Goal: Information Seeking & Learning: Find contact information

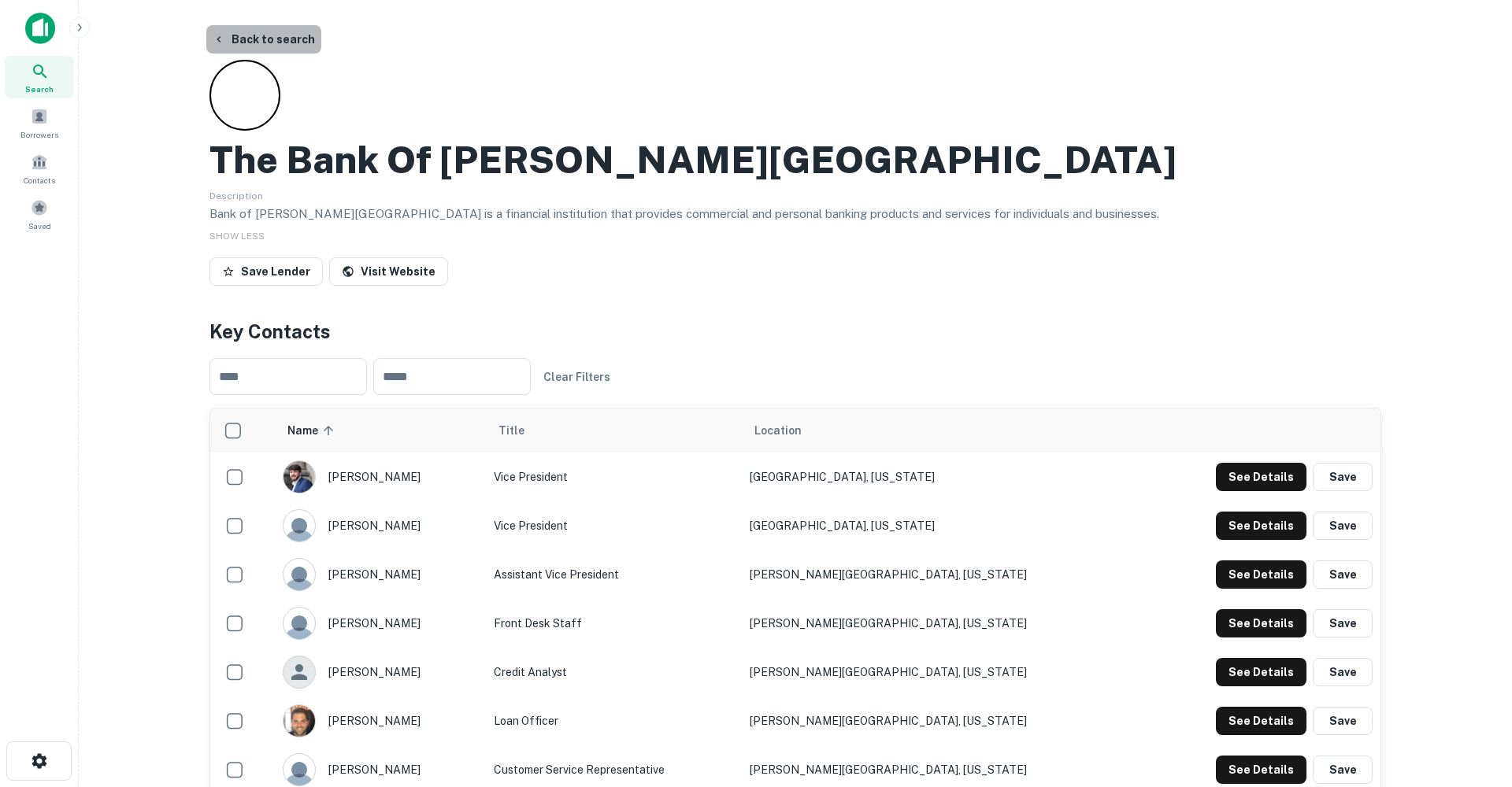
click at [269, 36] on button "Back to search" at bounding box center [264, 39] width 115 height 29
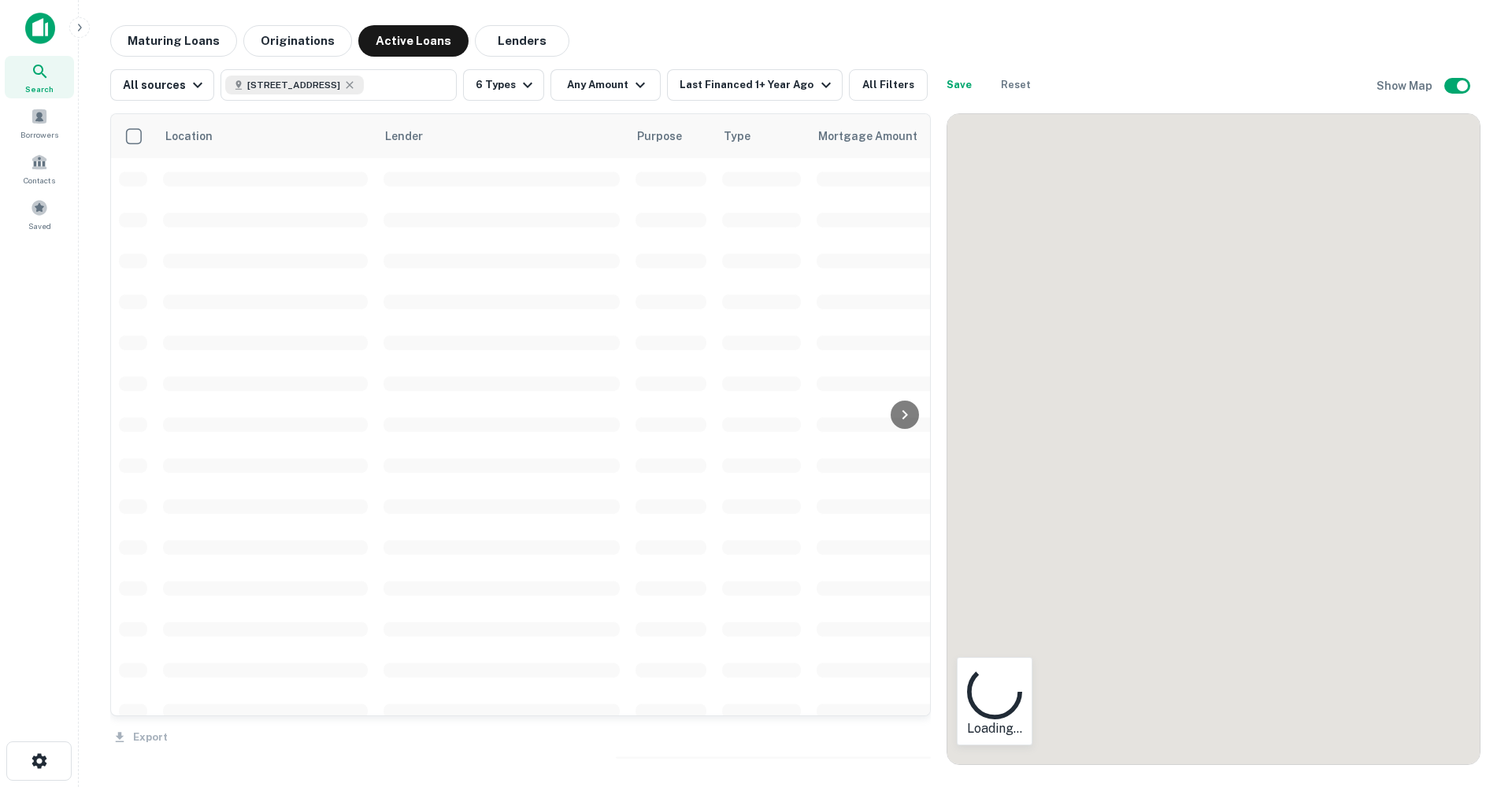
scroll to position [1417, 0]
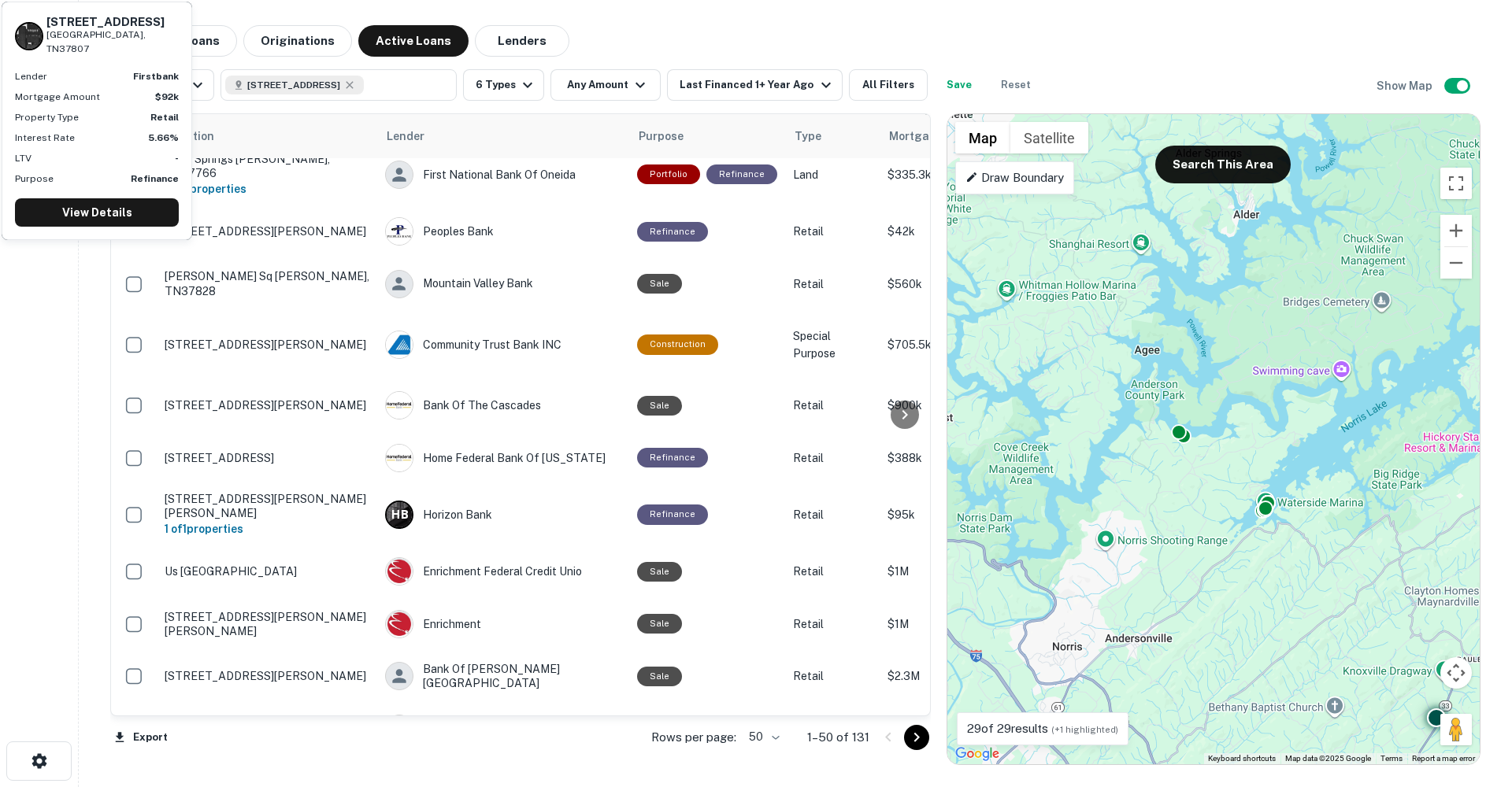
click at [433, 775] on div "Firstbank" at bounding box center [503, 789] width 236 height 29
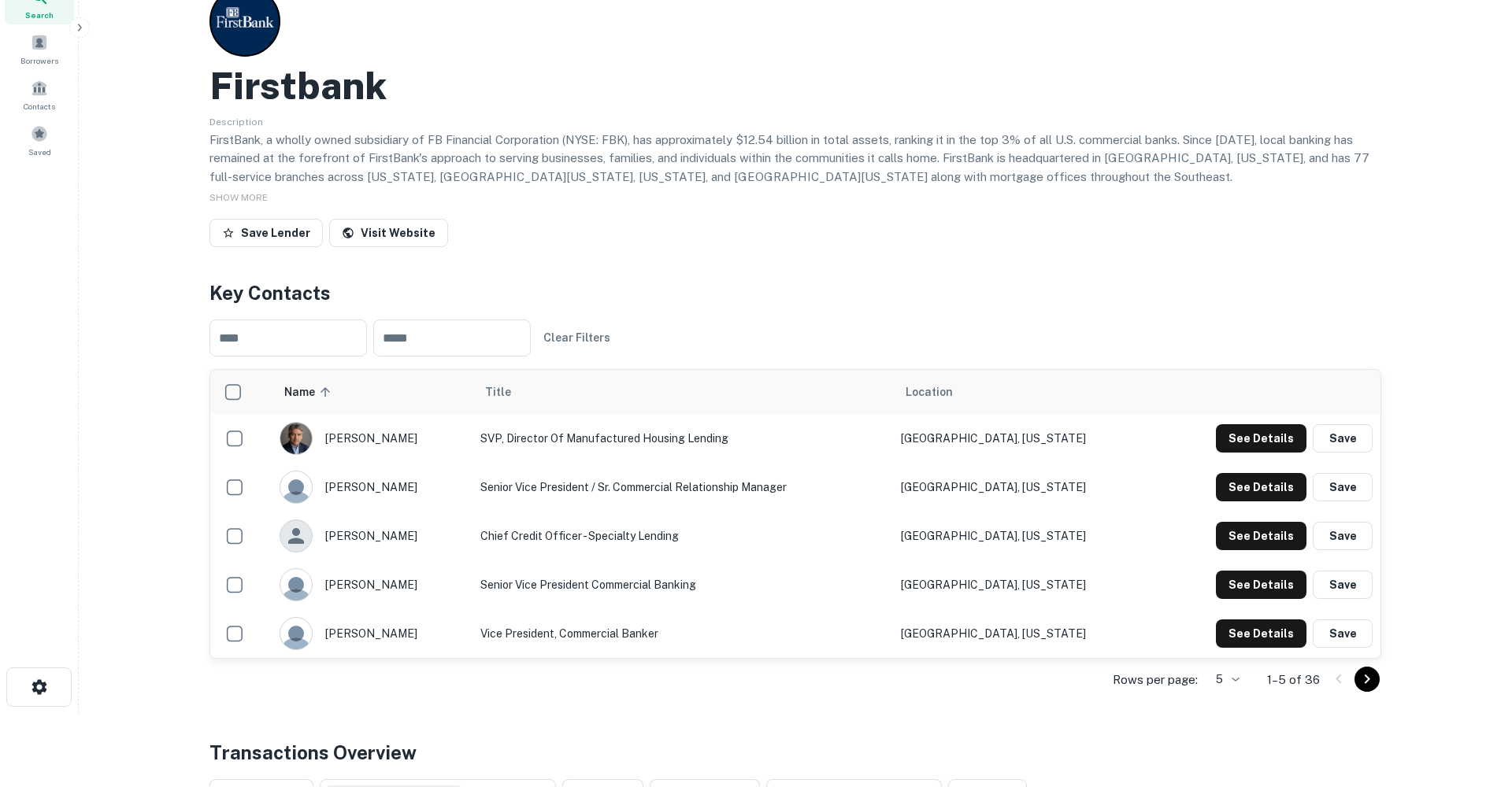
scroll to position [80, 0]
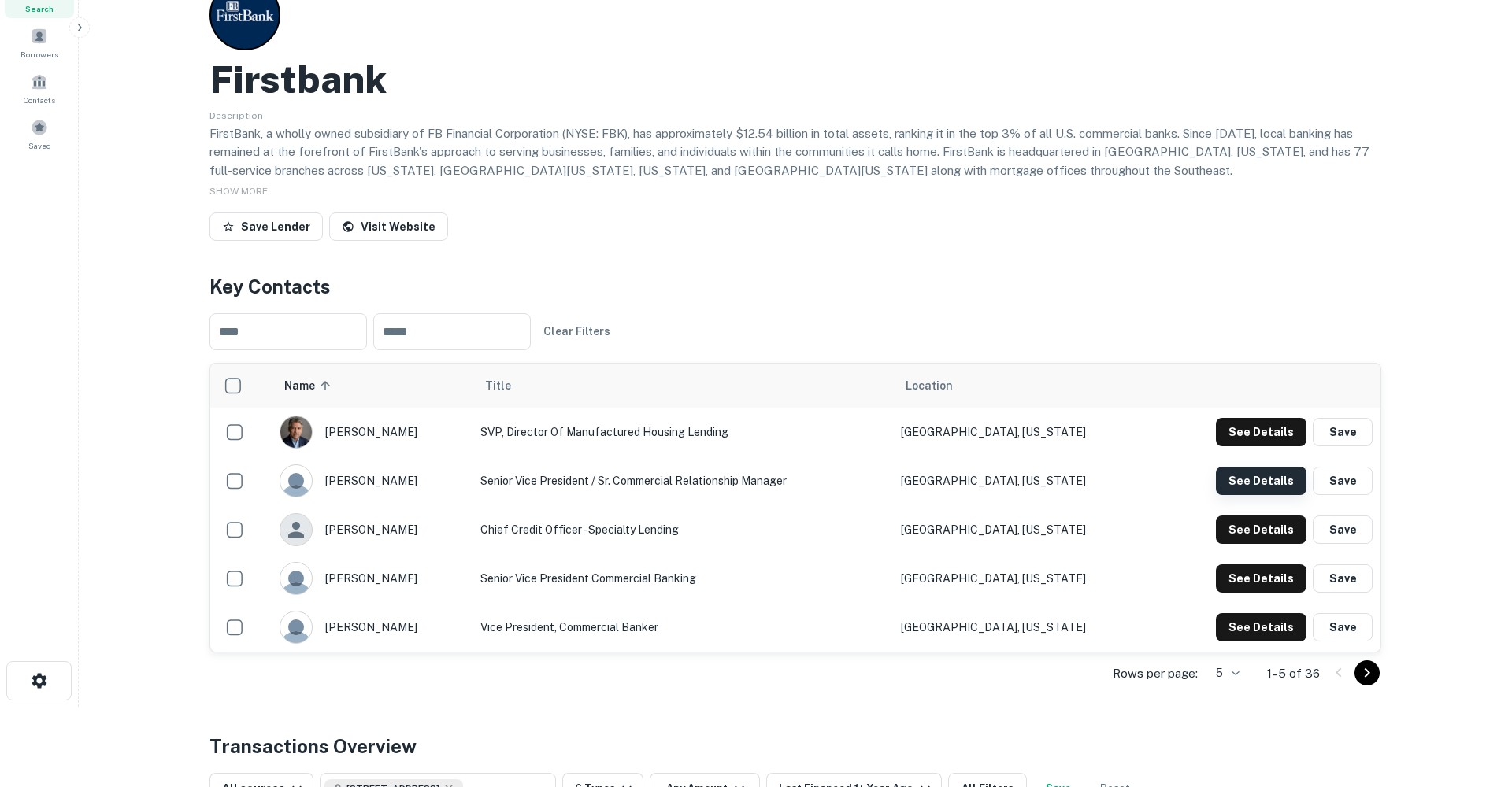
click at [1260, 474] on button "See Details" at bounding box center [1261, 481] width 90 height 29
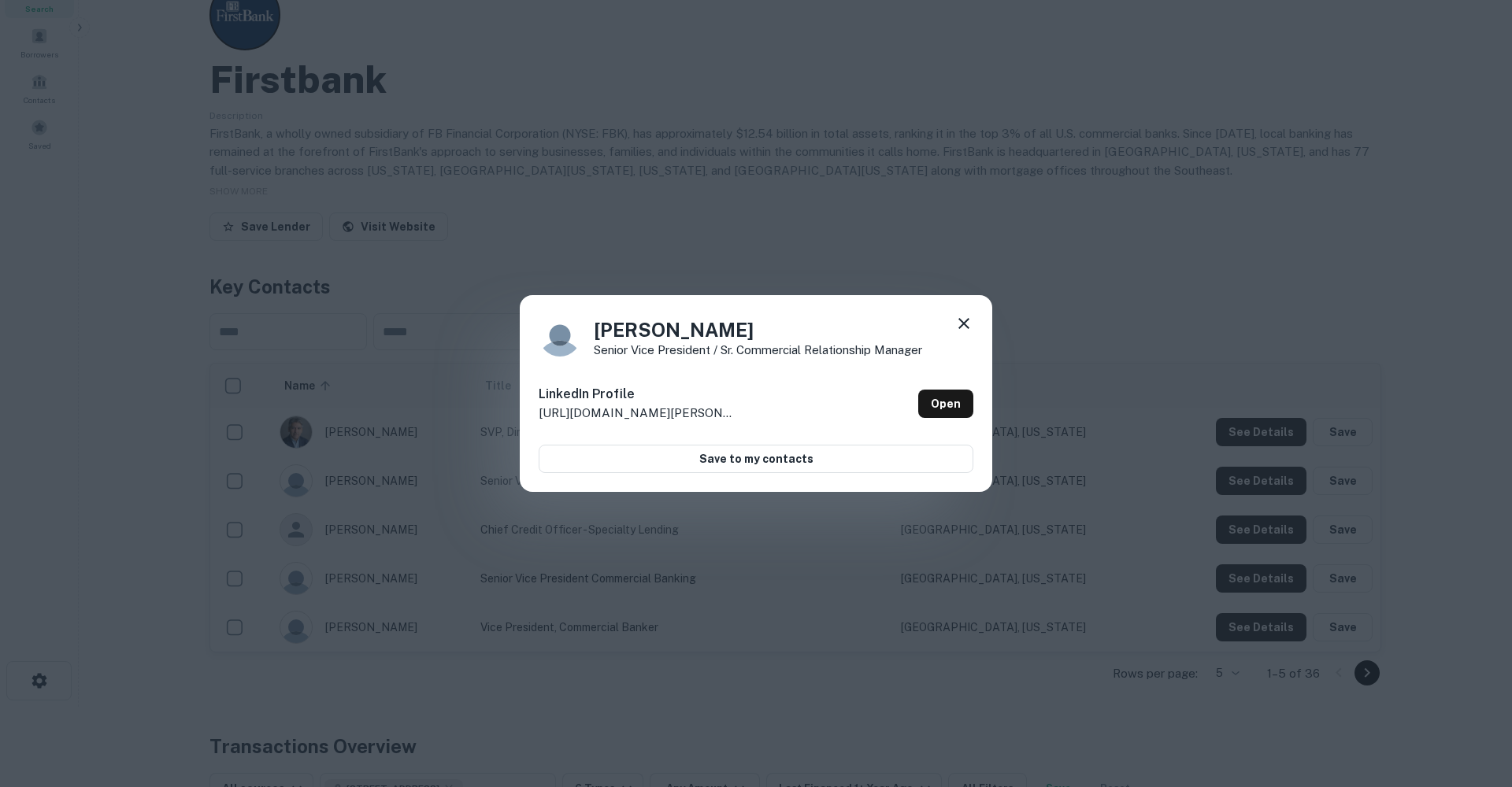
click at [964, 322] on icon at bounding box center [963, 323] width 18 height 18
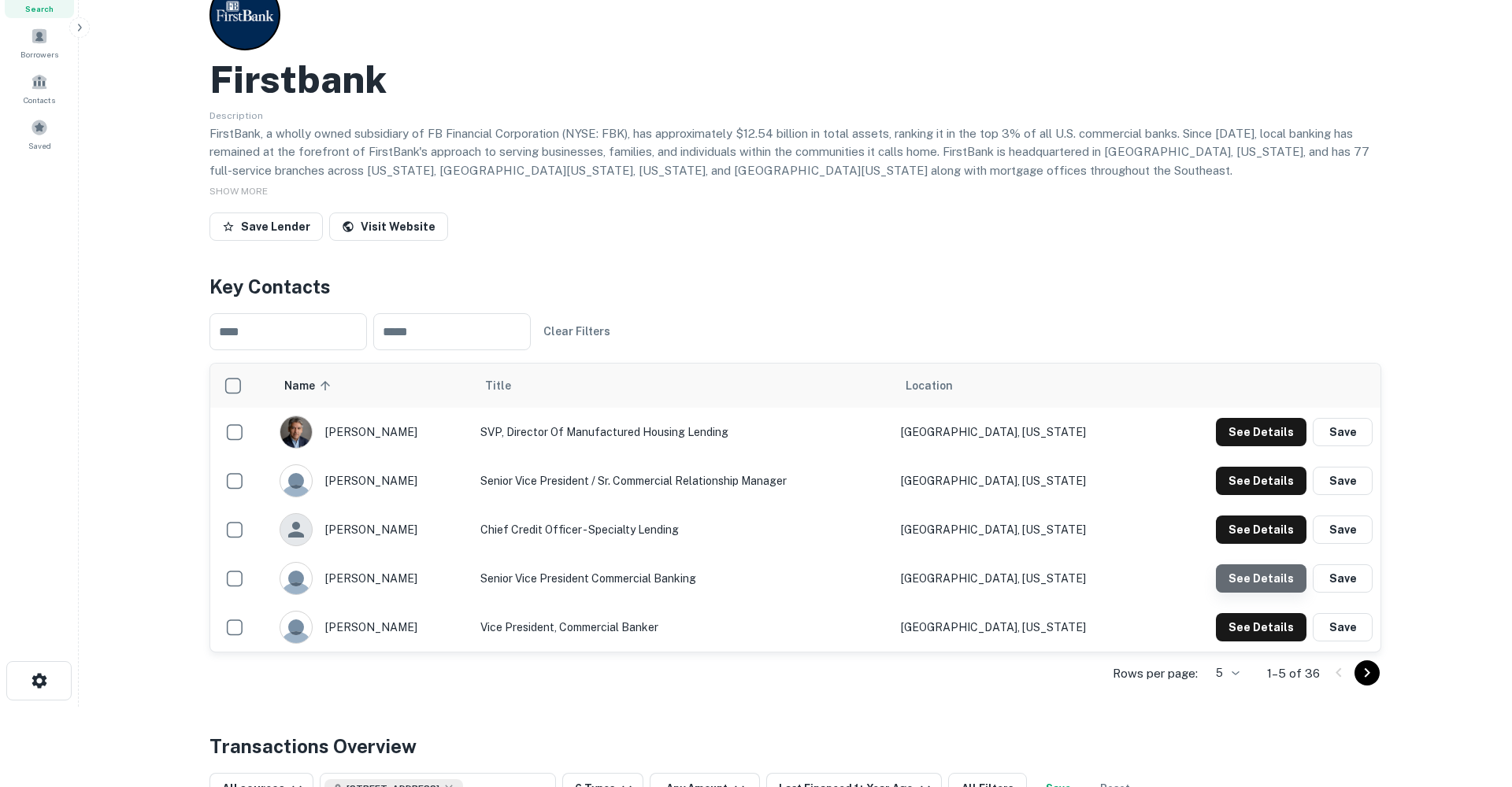
click at [1264, 566] on button "See Details" at bounding box center [1261, 578] width 90 height 29
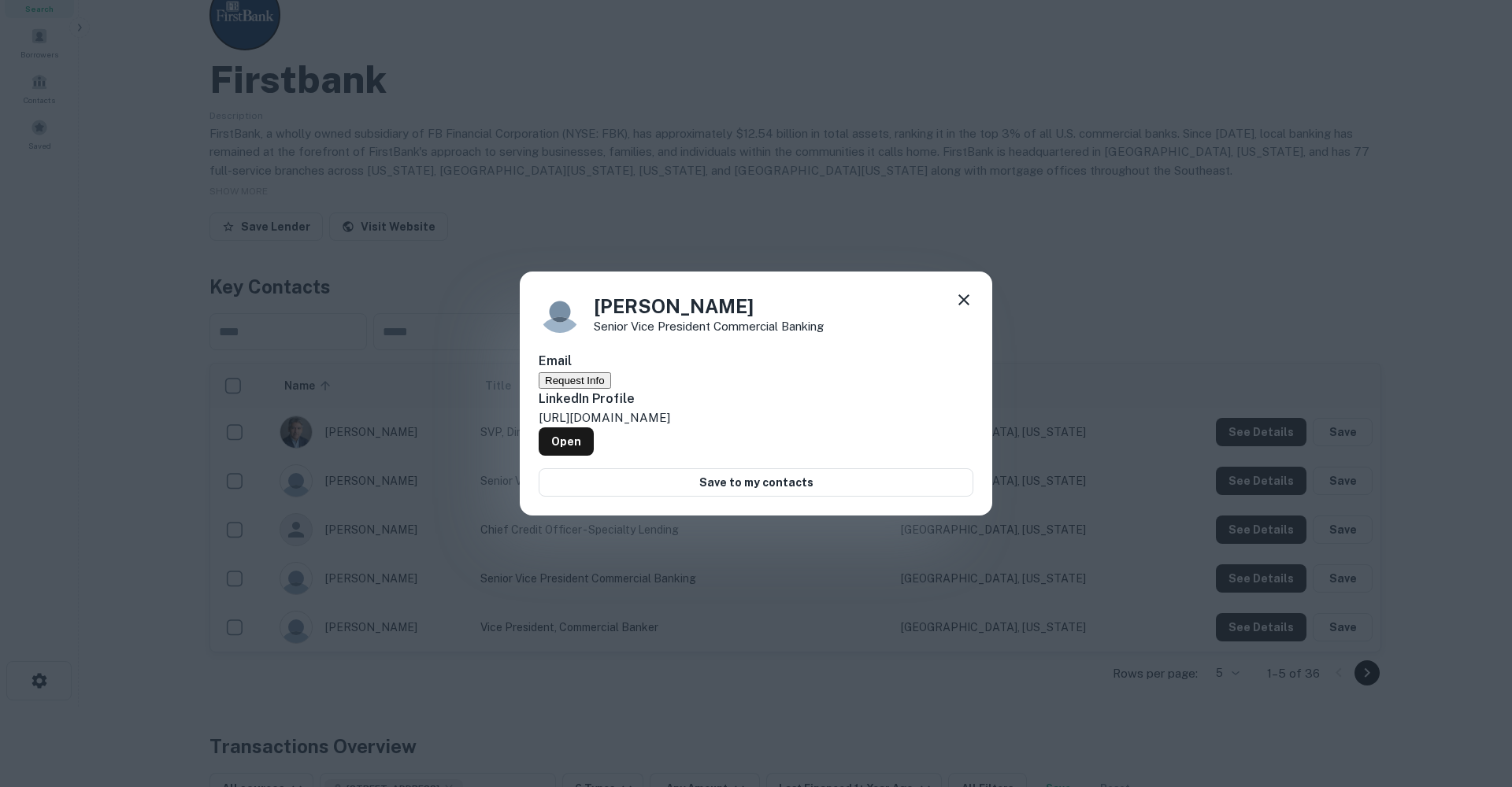
click at [961, 304] on icon at bounding box center [963, 300] width 18 height 18
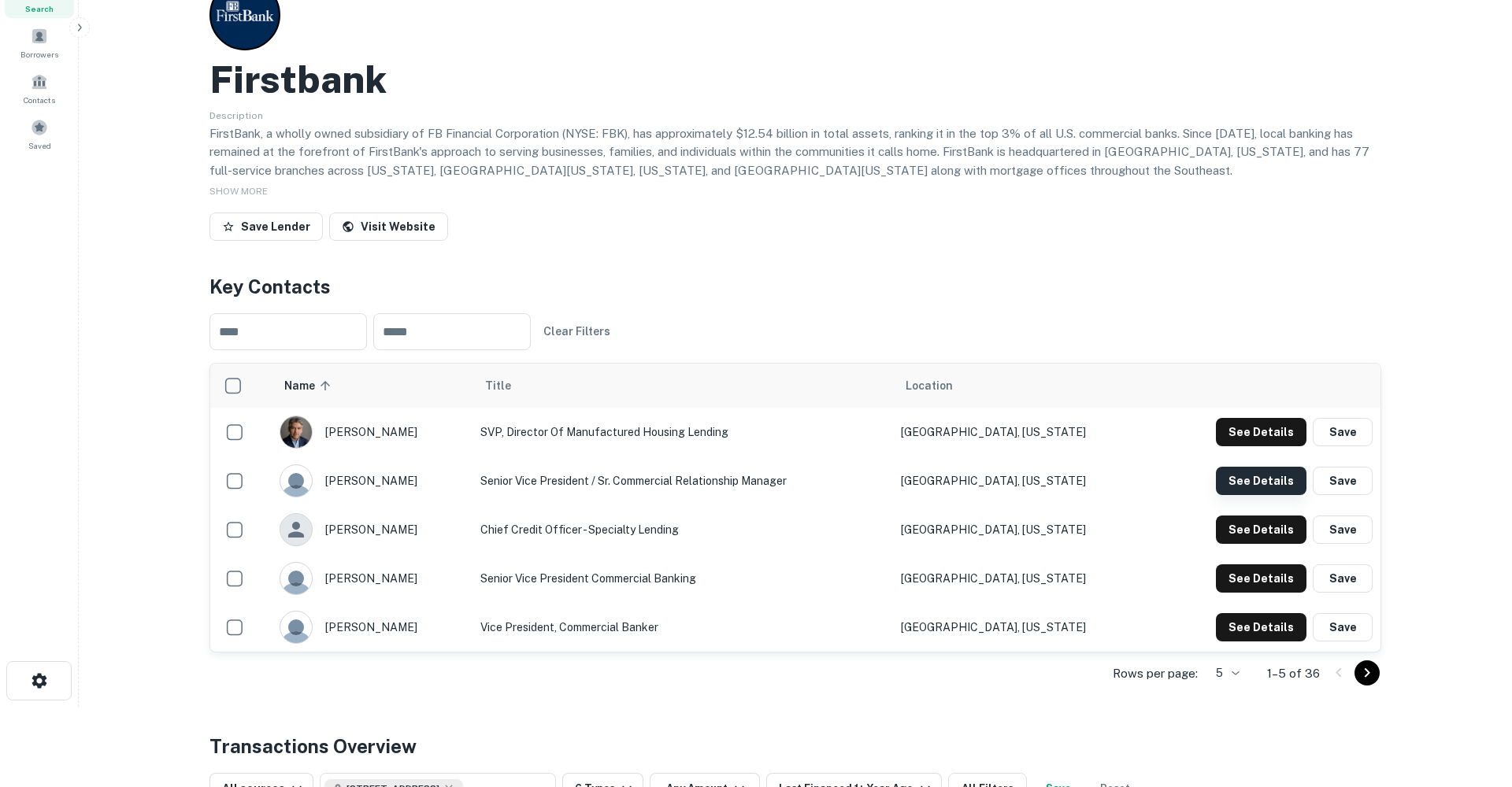
click at [1236, 472] on button "See Details" at bounding box center [1261, 481] width 90 height 29
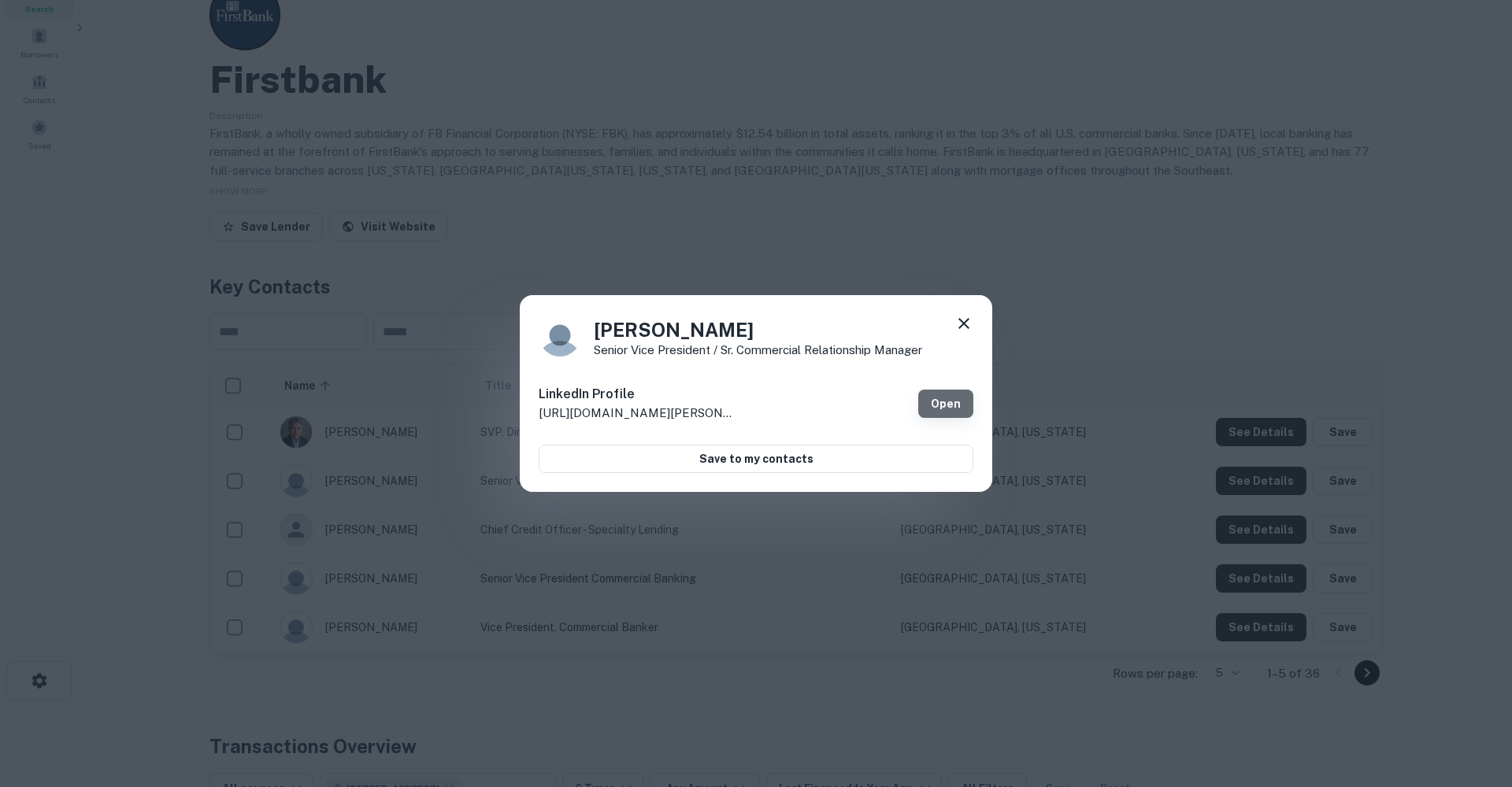
click at [947, 407] on link "Open" at bounding box center [946, 404] width 55 height 29
click at [965, 322] on icon at bounding box center [964, 323] width 11 height 11
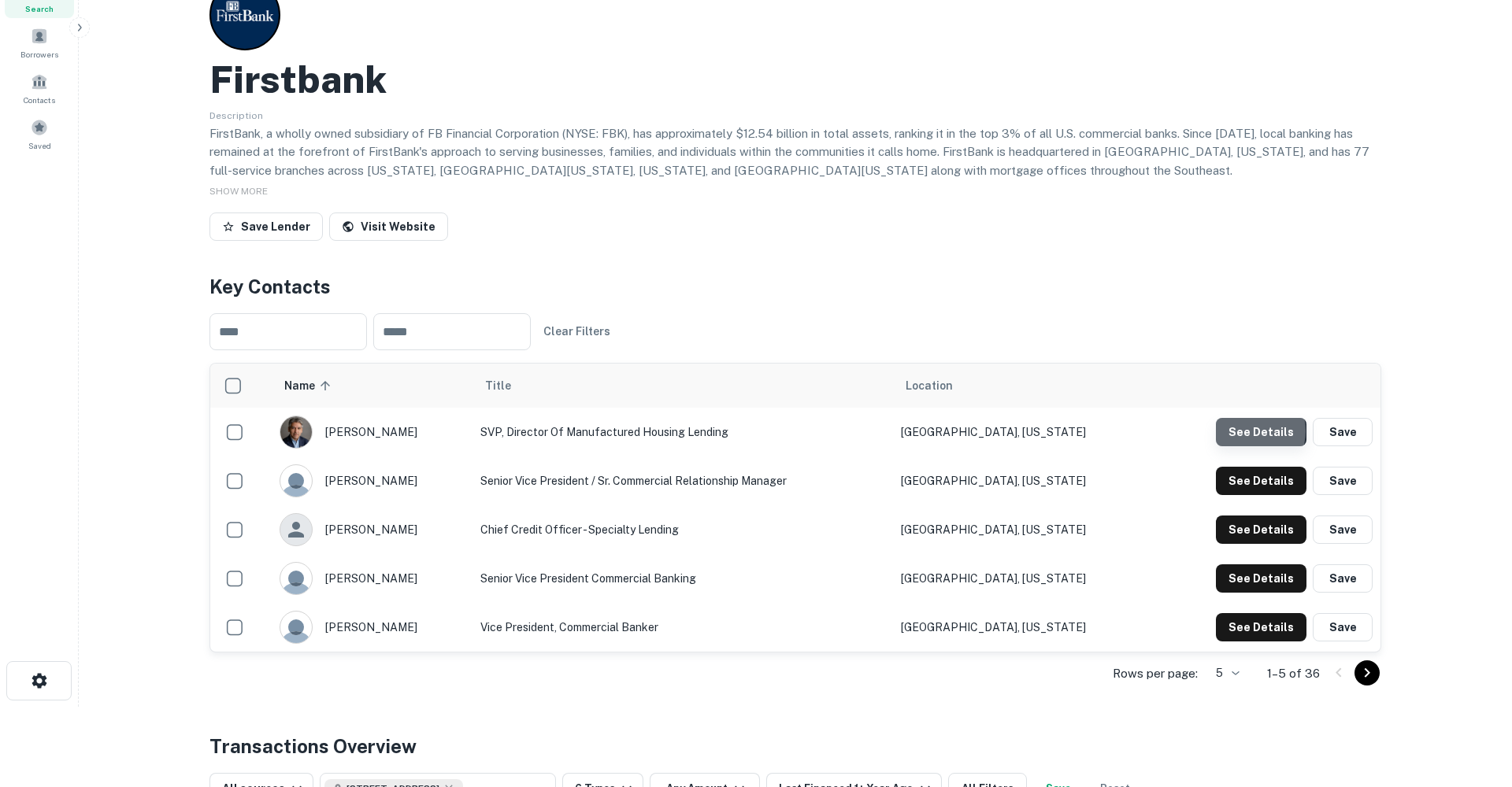
click at [1246, 430] on button "See Details" at bounding box center [1261, 432] width 90 height 29
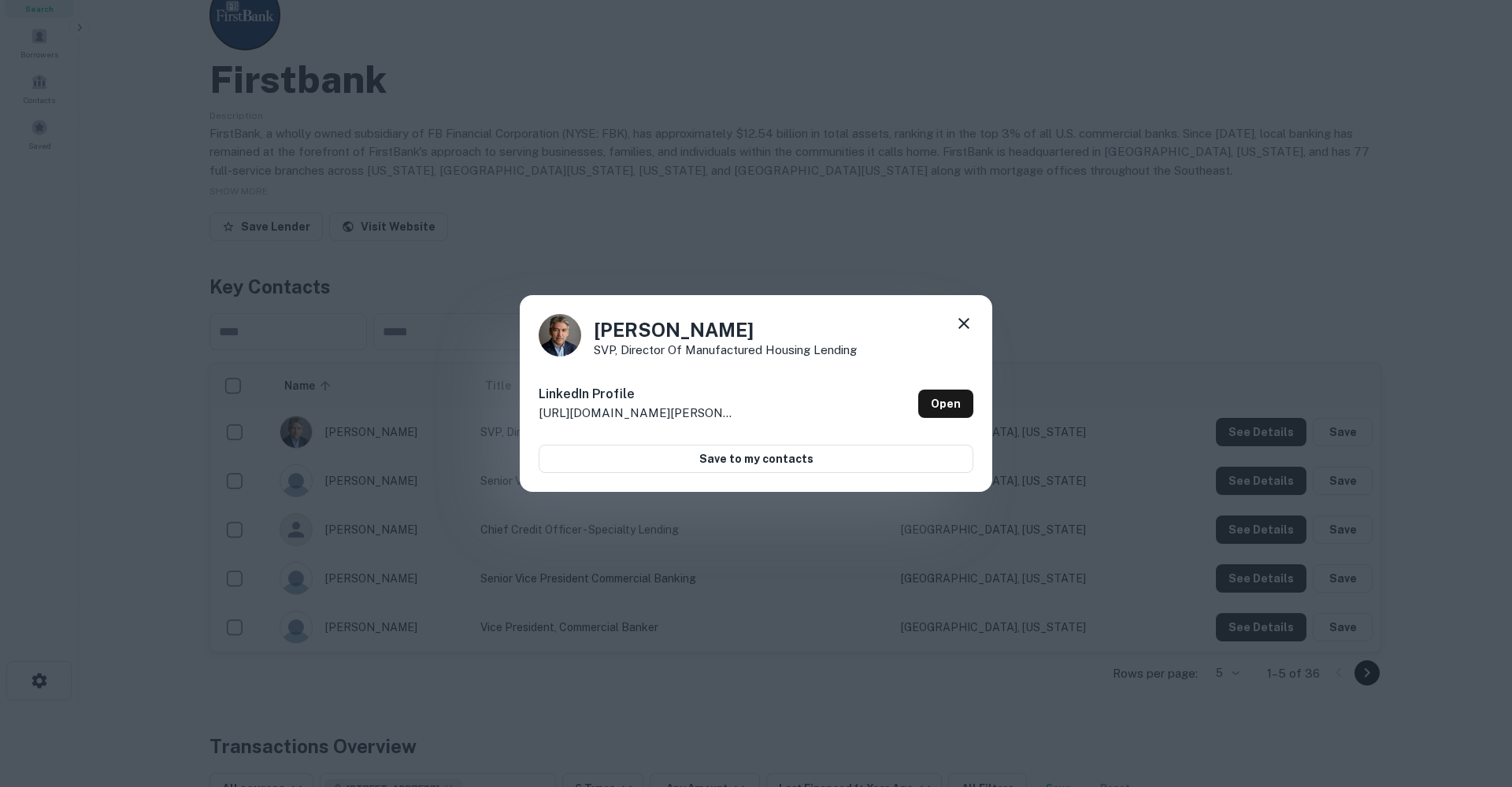
click at [963, 323] on icon at bounding box center [964, 323] width 11 height 11
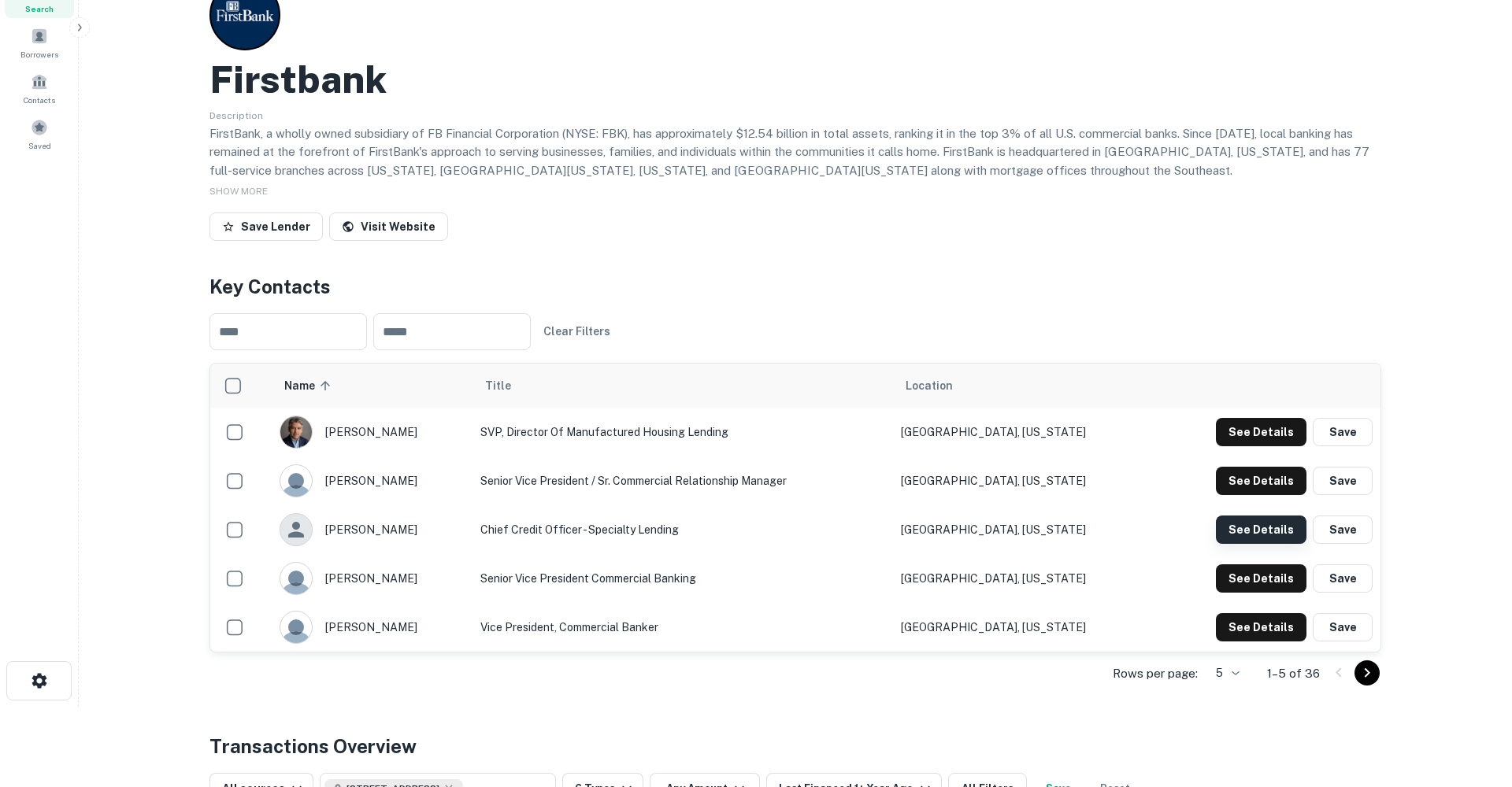
click at [1262, 532] on button "See Details" at bounding box center [1261, 529] width 90 height 29
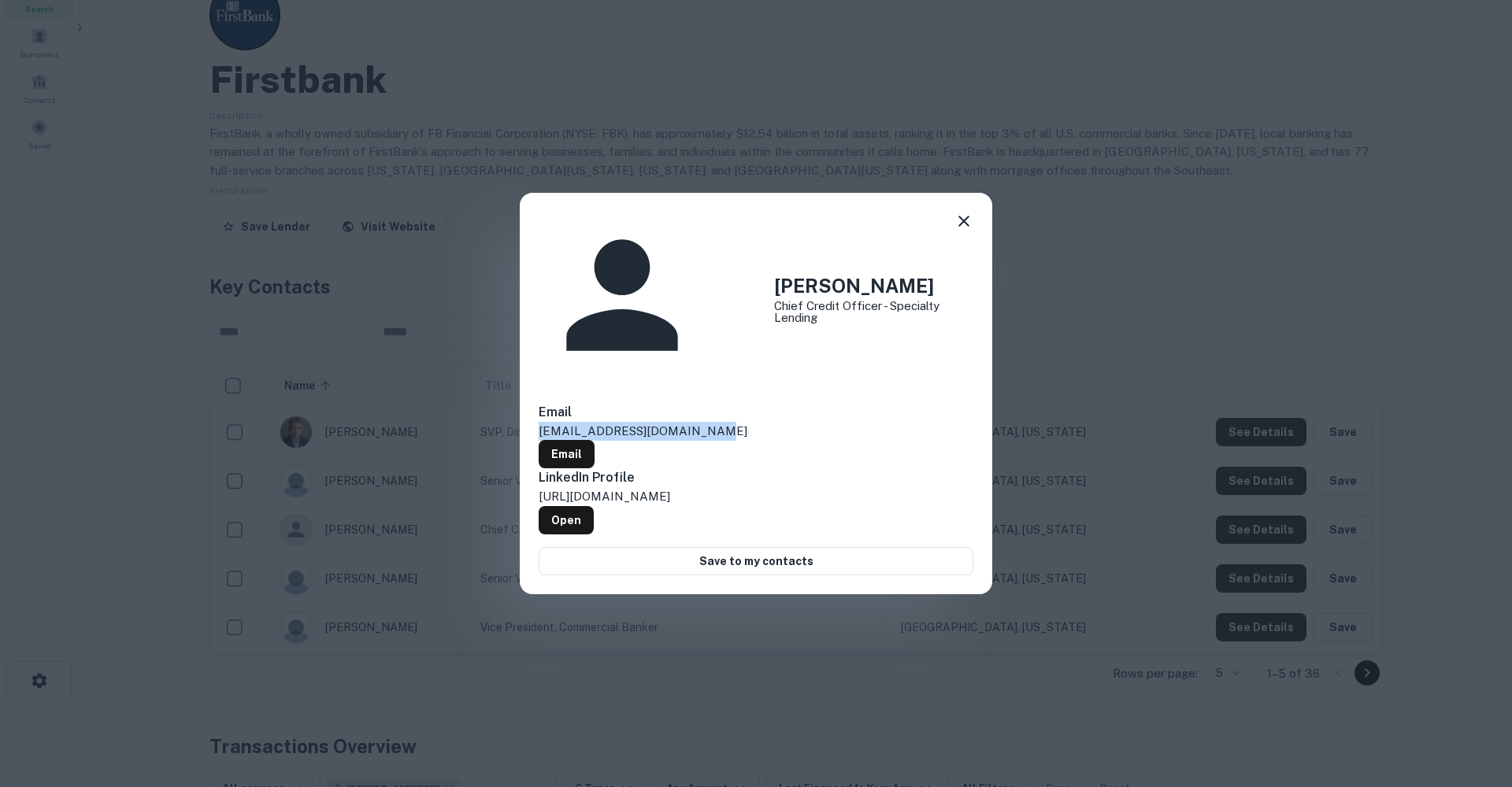
drag, startPoint x: 694, startPoint y: 380, endPoint x: 535, endPoint y: 381, distance: 159.0
click at [534, 381] on div "[PERSON_NAME] Chief Credit Officer - Specialty Lending Email [EMAIL_ADDRESS][DO…" at bounding box center [756, 394] width 472 height 402
copy p "[EMAIL_ADDRESS][DOMAIN_NAME]"
click at [594, 506] on link "Open" at bounding box center [566, 520] width 55 height 29
copy p "[EMAIL_ADDRESS][DOMAIN_NAME]"
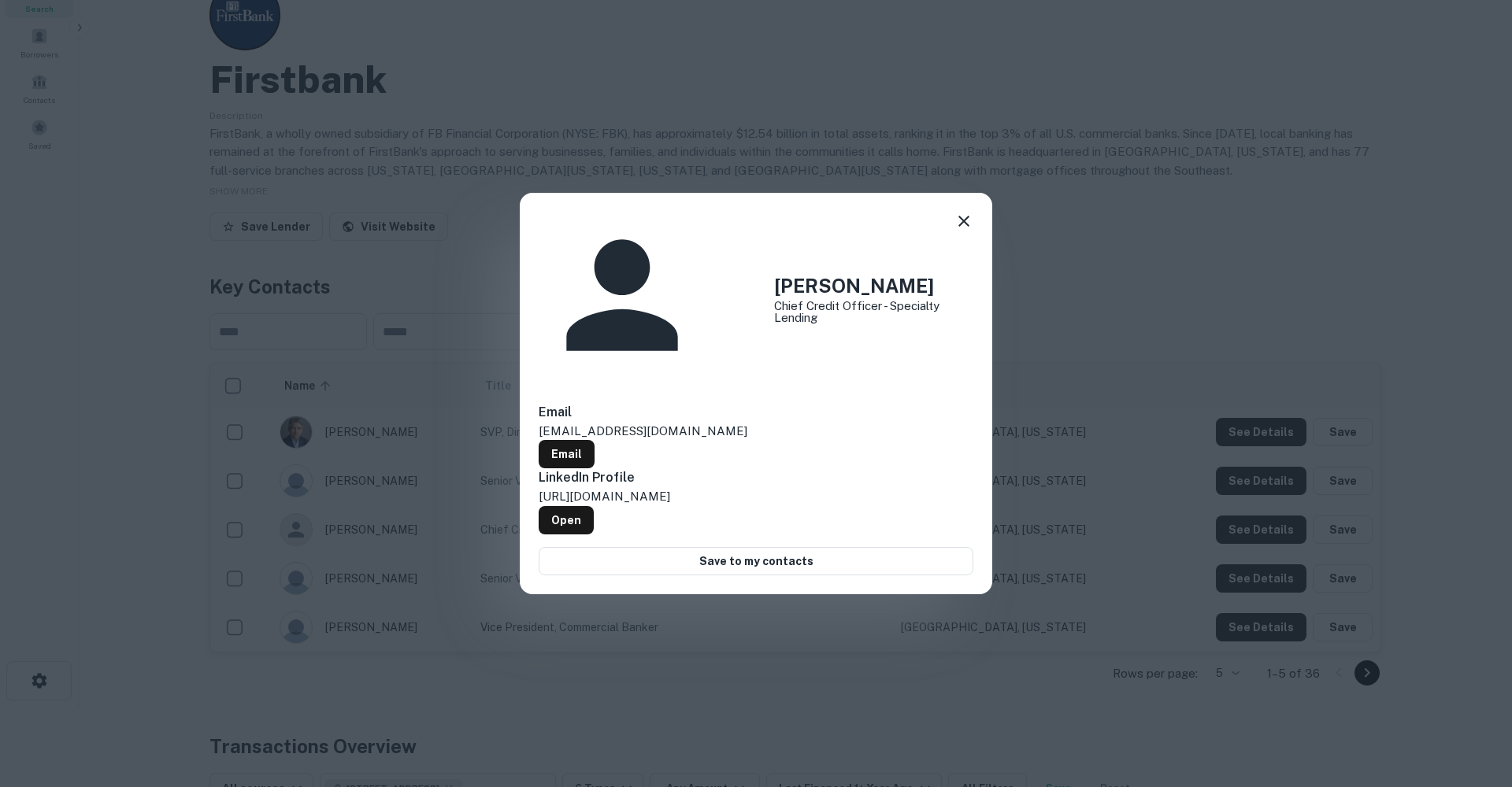
click at [981, 296] on div "[PERSON_NAME] Chief Credit Officer - Specialty Lending Email [EMAIL_ADDRESS][DO…" at bounding box center [756, 394] width 472 height 402
click at [964, 227] on icon at bounding box center [964, 221] width 11 height 11
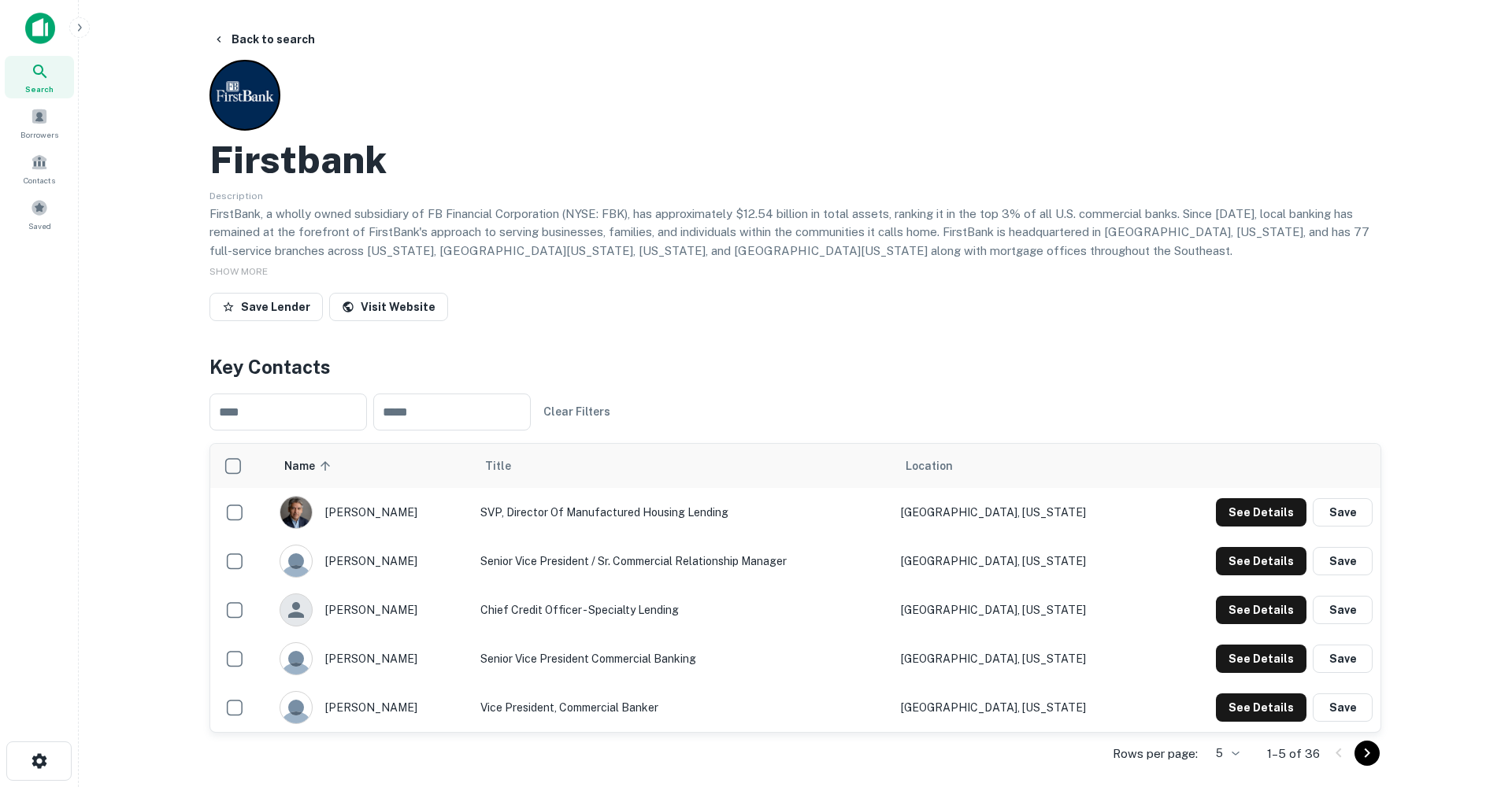
scroll to position [0, 0]
click at [255, 41] on button "Back to search" at bounding box center [264, 39] width 115 height 29
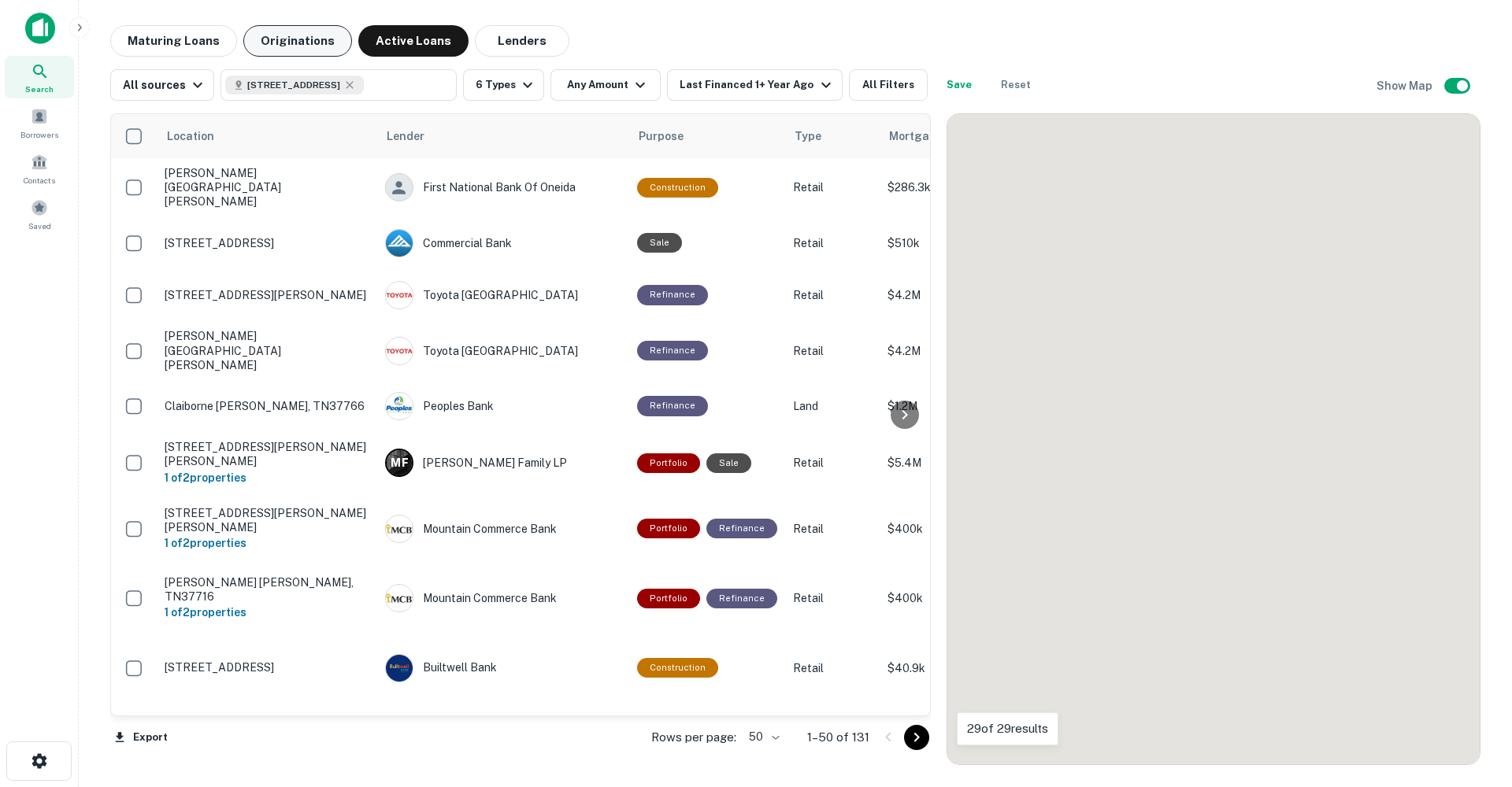
scroll to position [1417, 0]
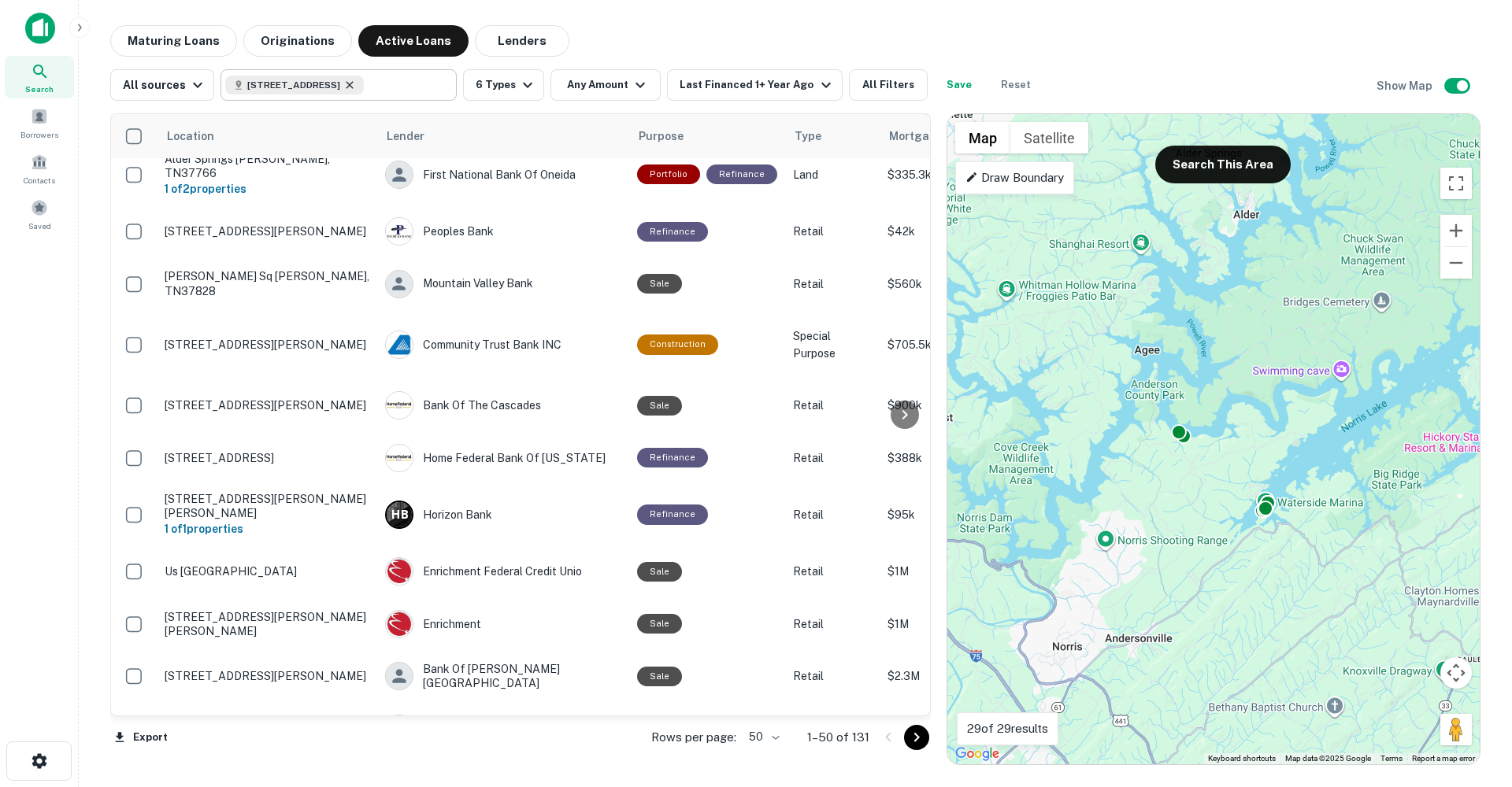
click at [356, 88] on icon at bounding box center [349, 85] width 13 height 13
type input "**********"
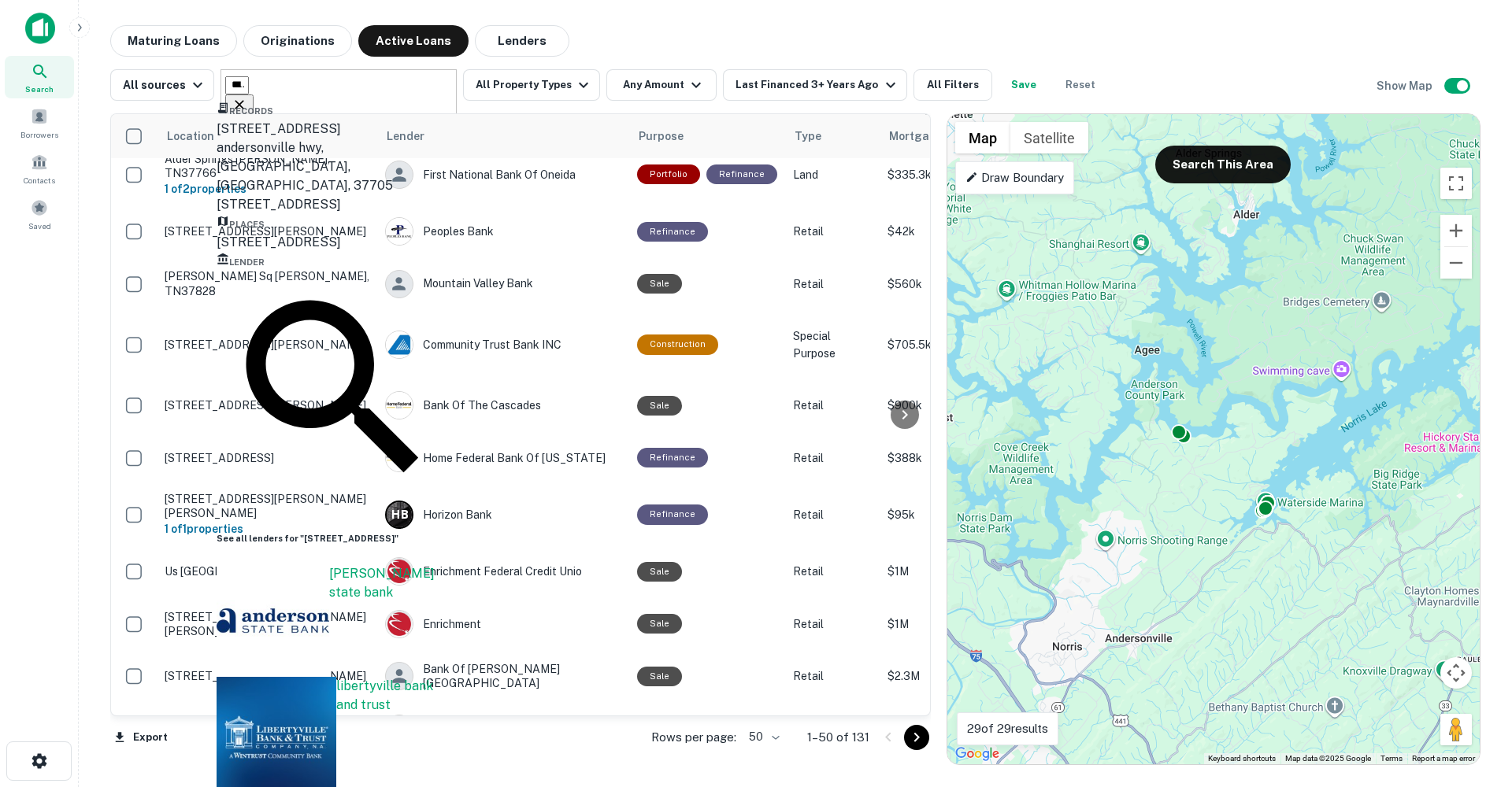
click at [247, 97] on icon "Clear" at bounding box center [239, 104] width 16 height 16
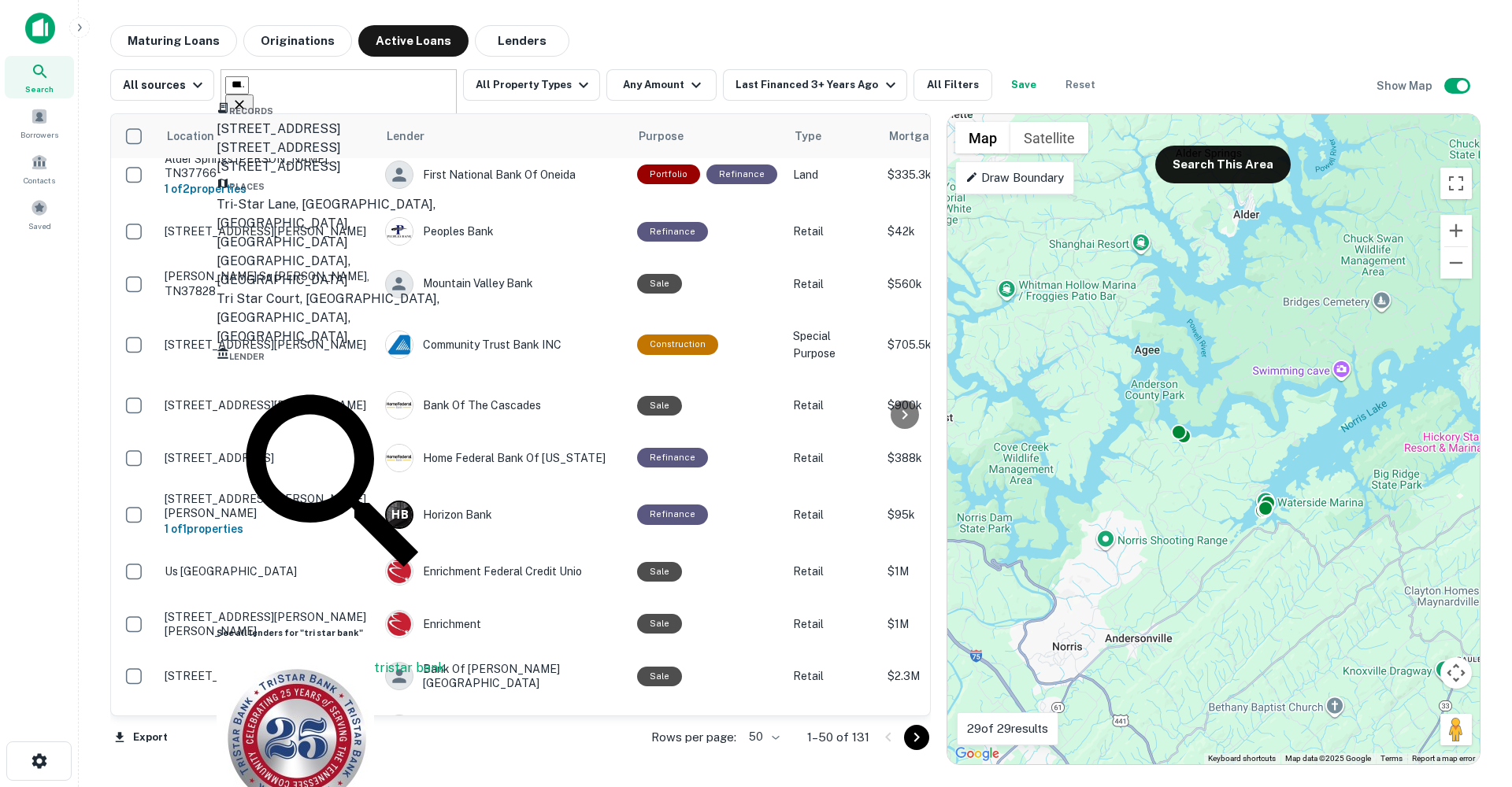
type input "**********"
click at [374, 659] on div "tristar bank" at bounding box center [409, 737] width 71 height 158
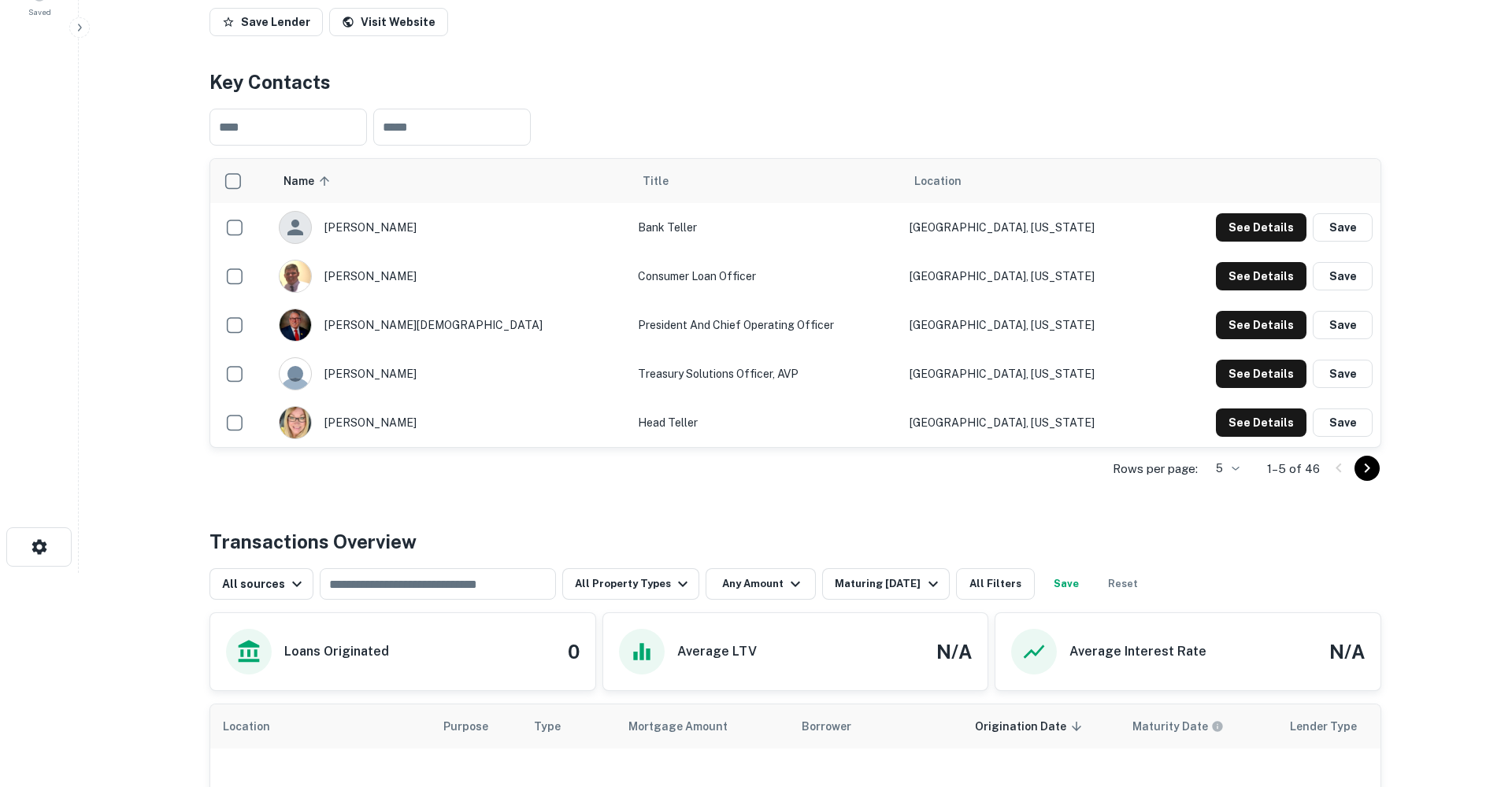
scroll to position [216, 0]
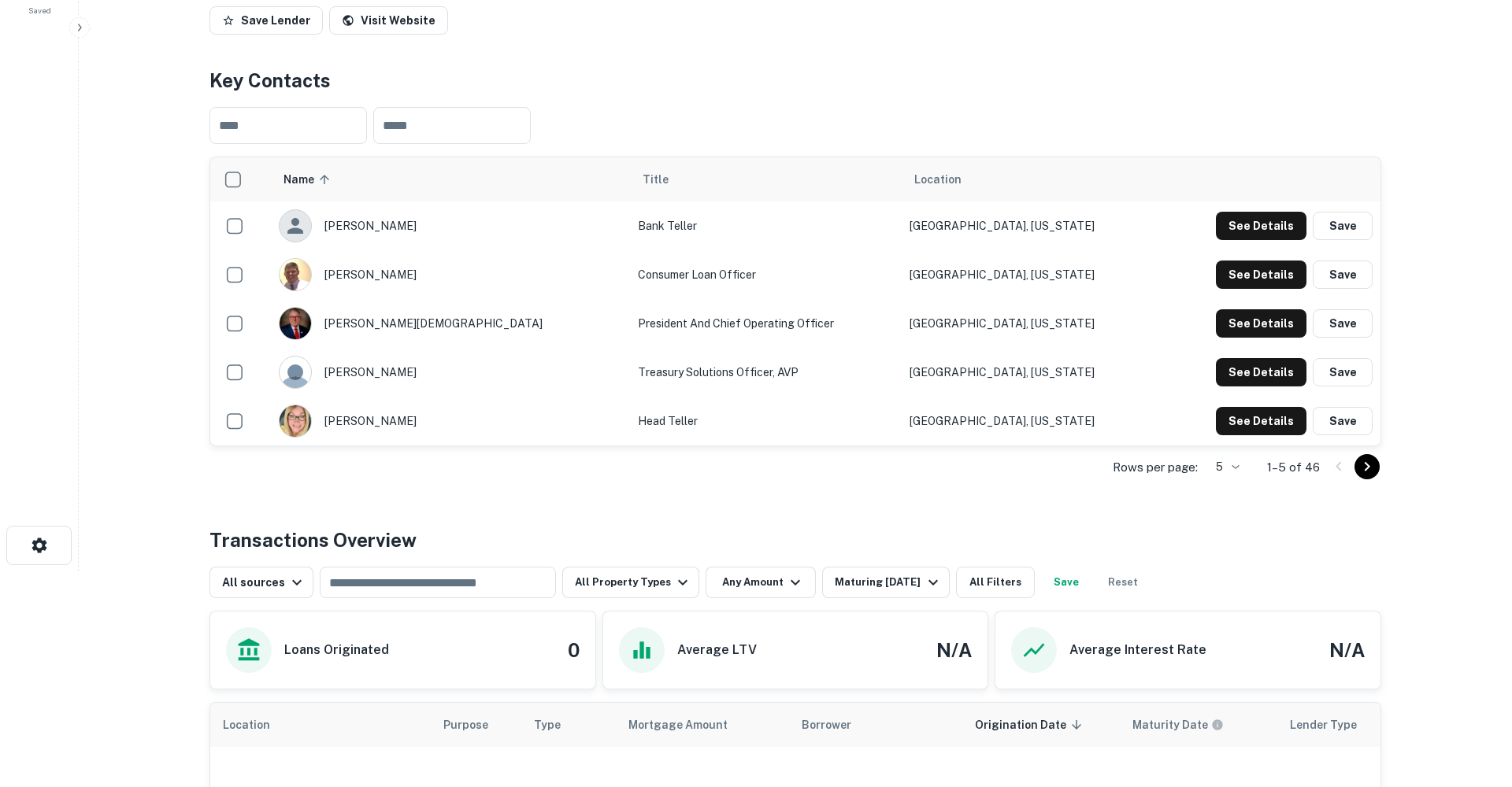
click at [1232, 537] on body "Search Borrowers Contacts Saved Back to search Tristar Bank Description Mission…" at bounding box center [756, 178] width 1512 height 787
click at [1226, 628] on li "25" at bounding box center [1225, 626] width 41 height 29
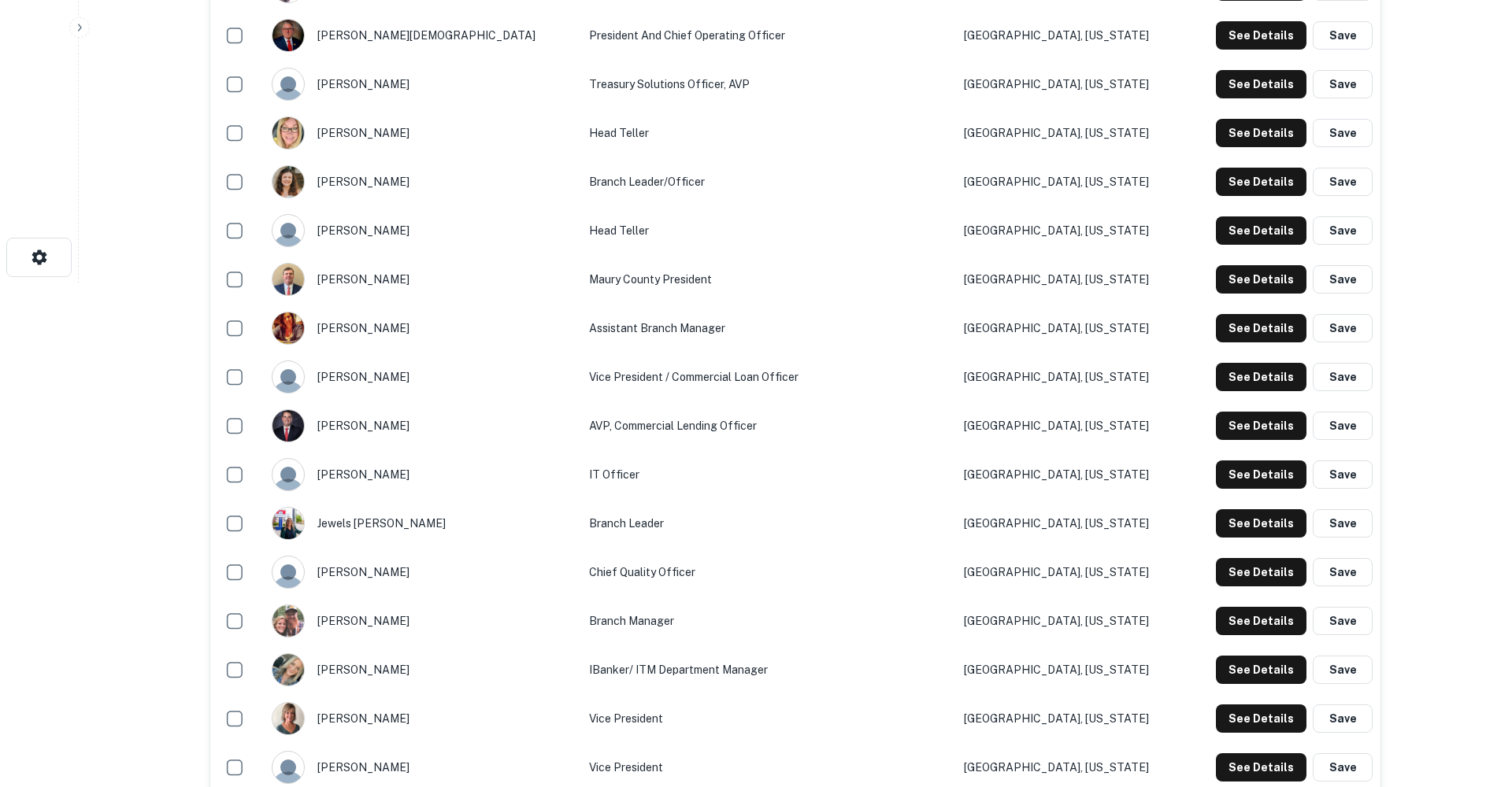
scroll to position [507, 0]
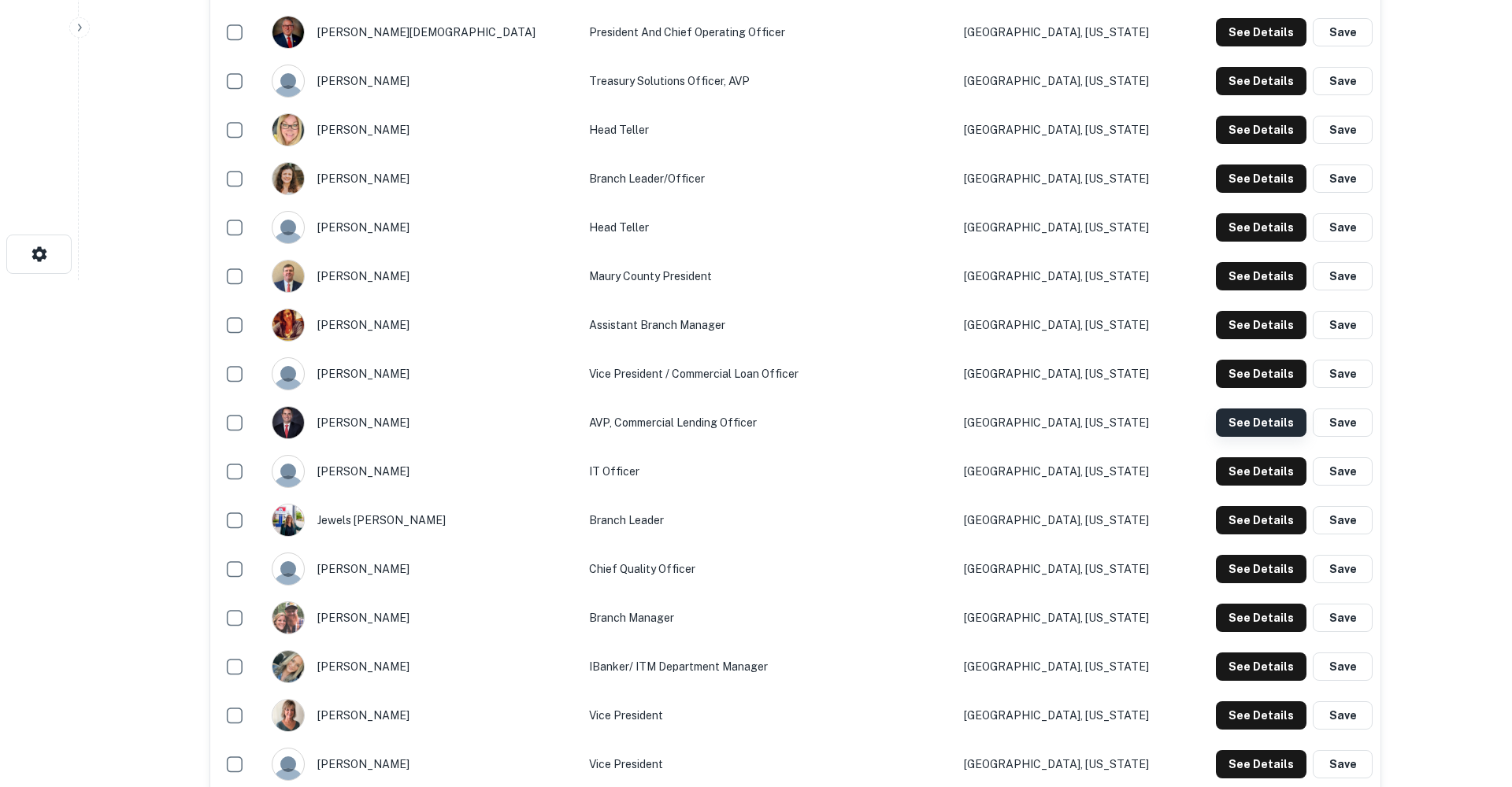
click at [1261, 437] on button "See Details" at bounding box center [1261, 422] width 90 height 29
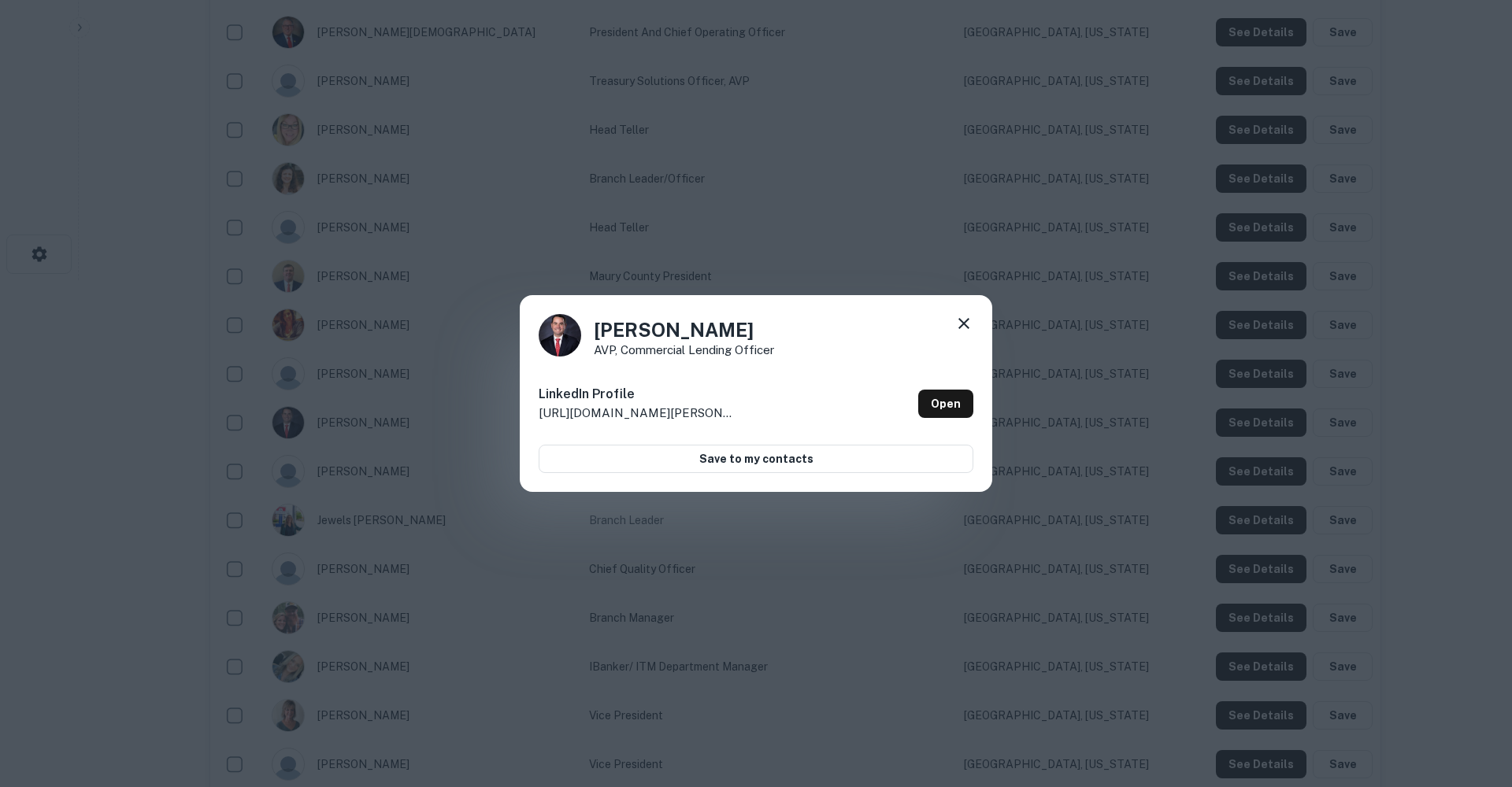
click at [963, 326] on icon at bounding box center [963, 323] width 18 height 18
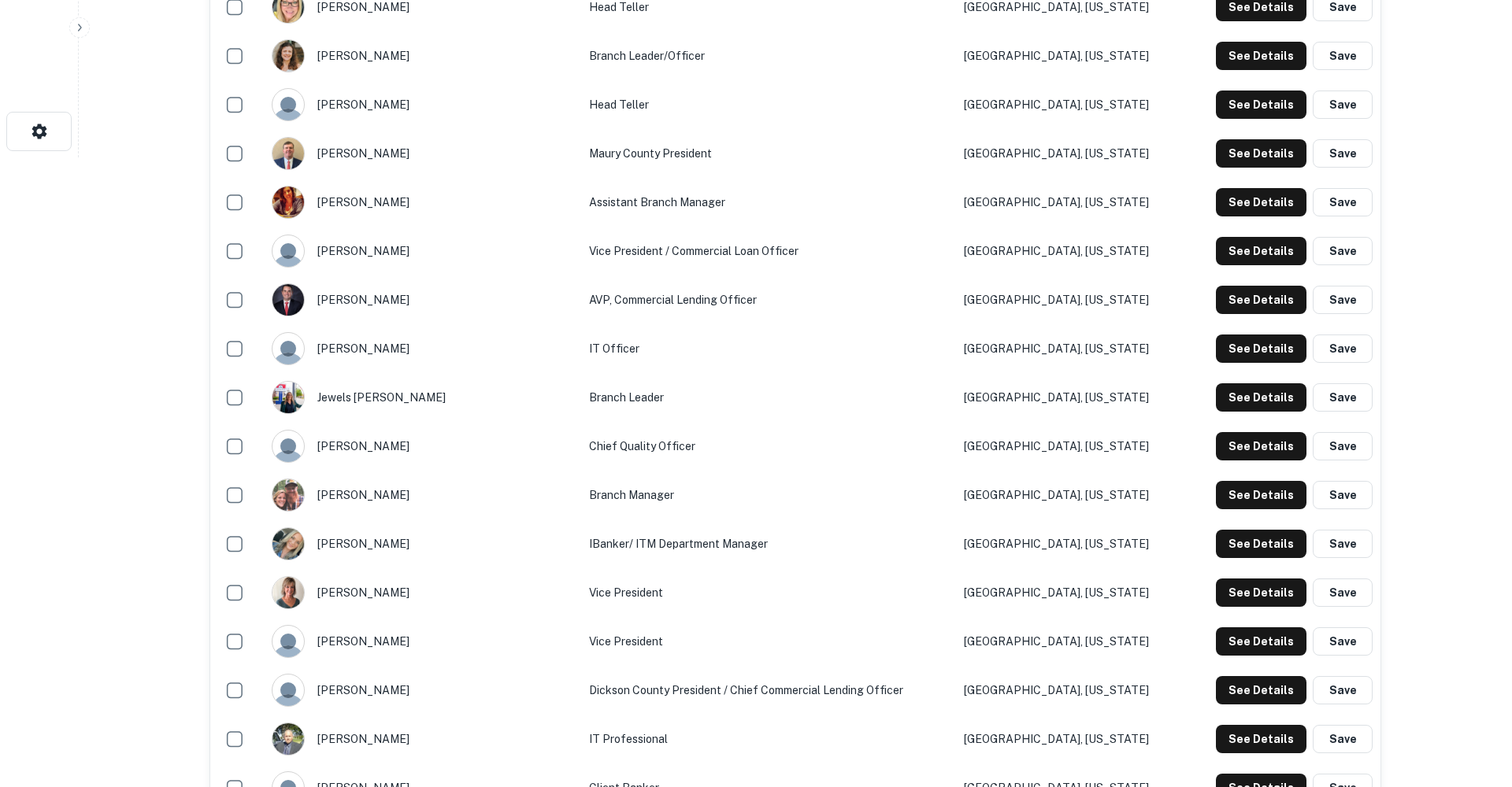
scroll to position [631, 0]
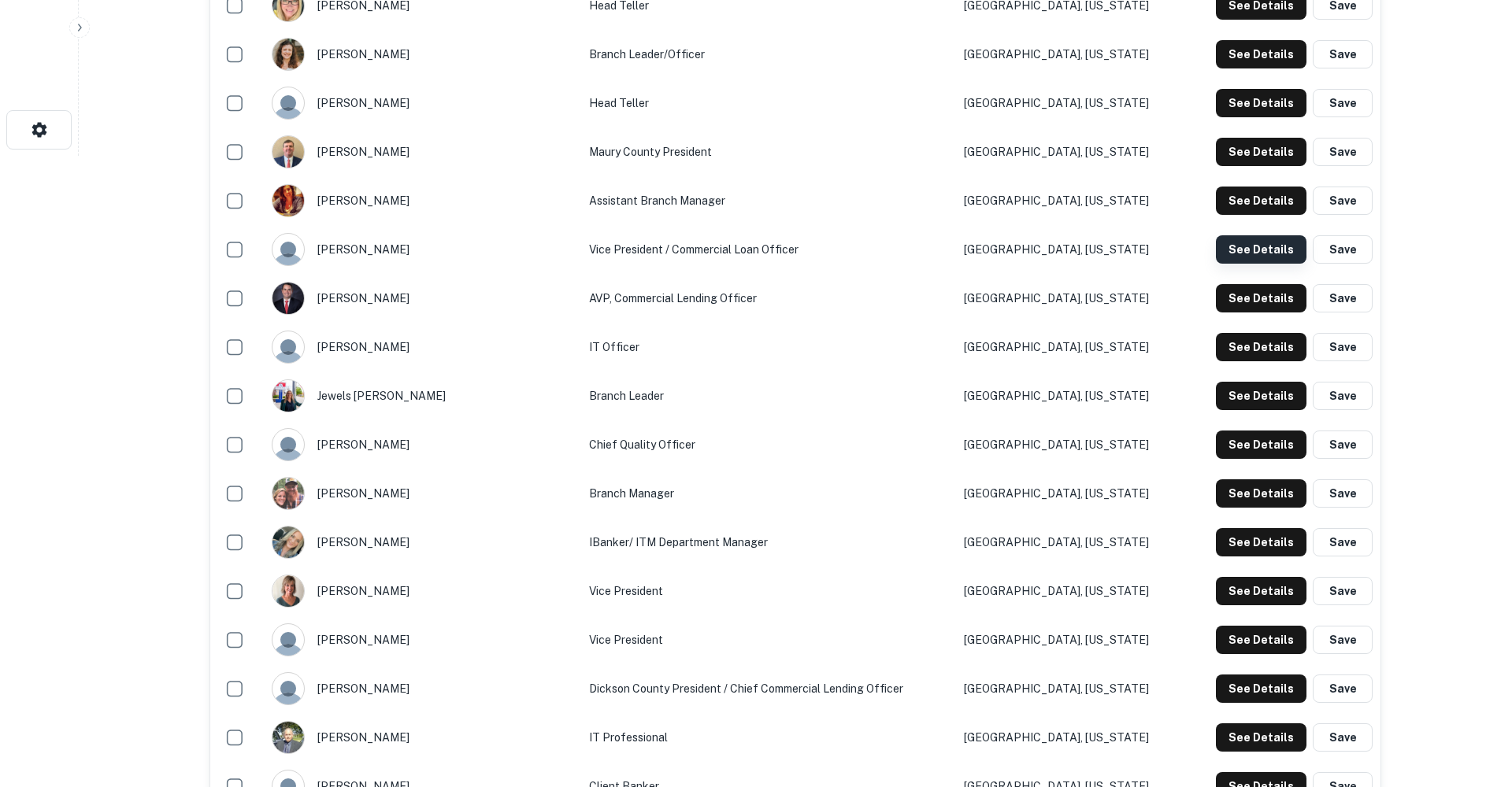
click at [1246, 264] on button "See Details" at bounding box center [1261, 249] width 90 height 29
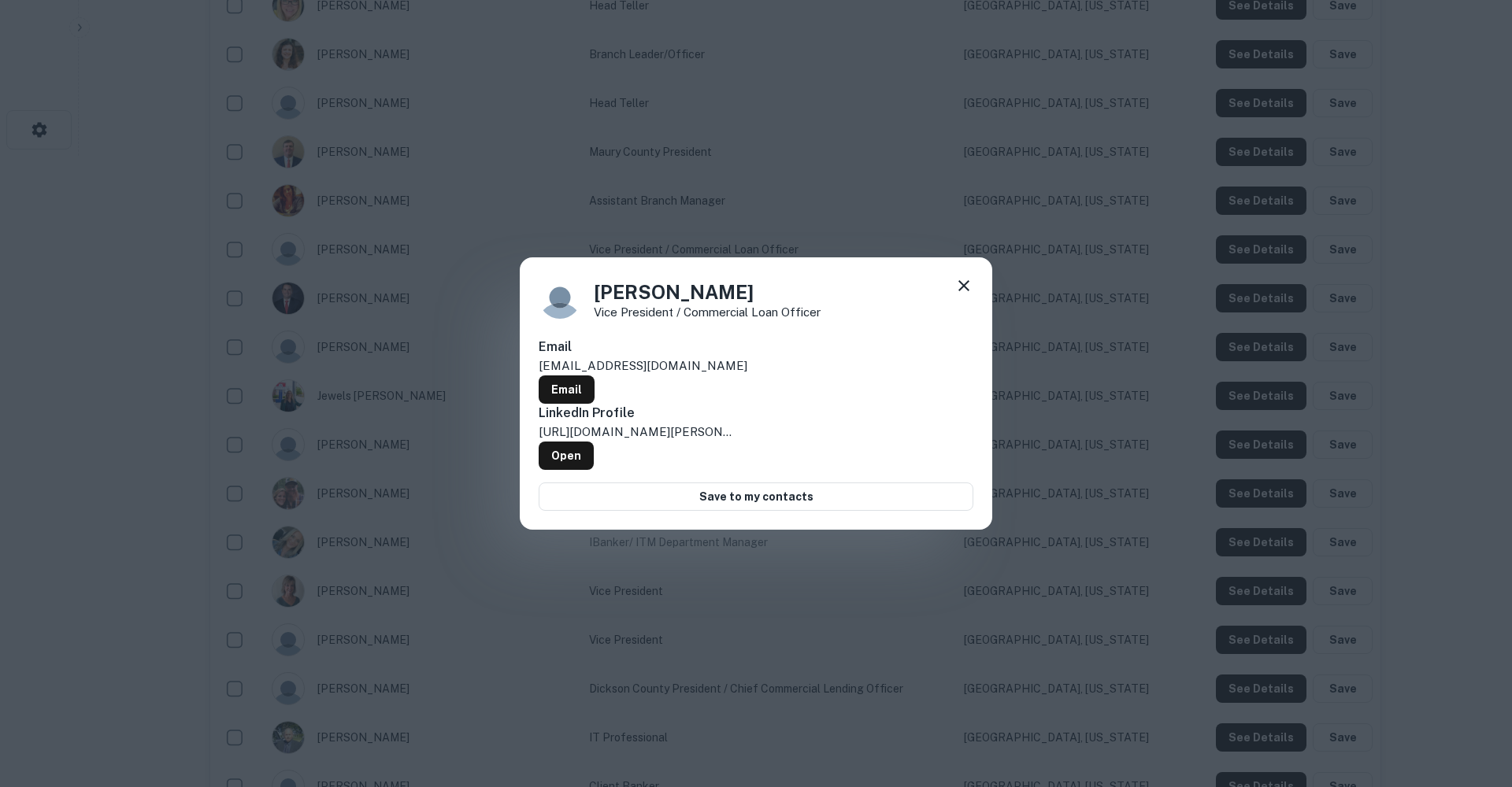
click at [971, 295] on icon at bounding box center [963, 286] width 18 height 18
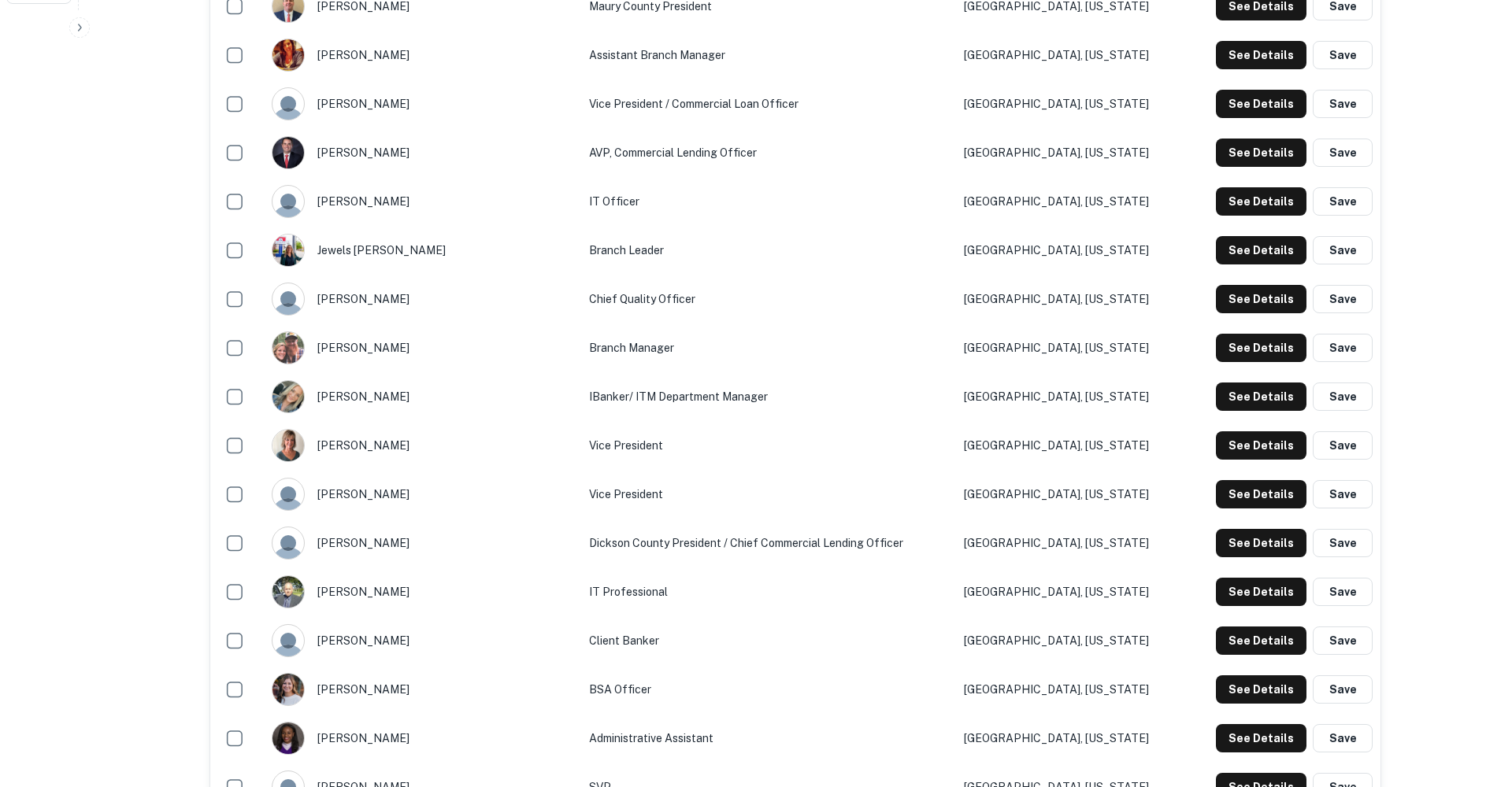
scroll to position [761, 0]
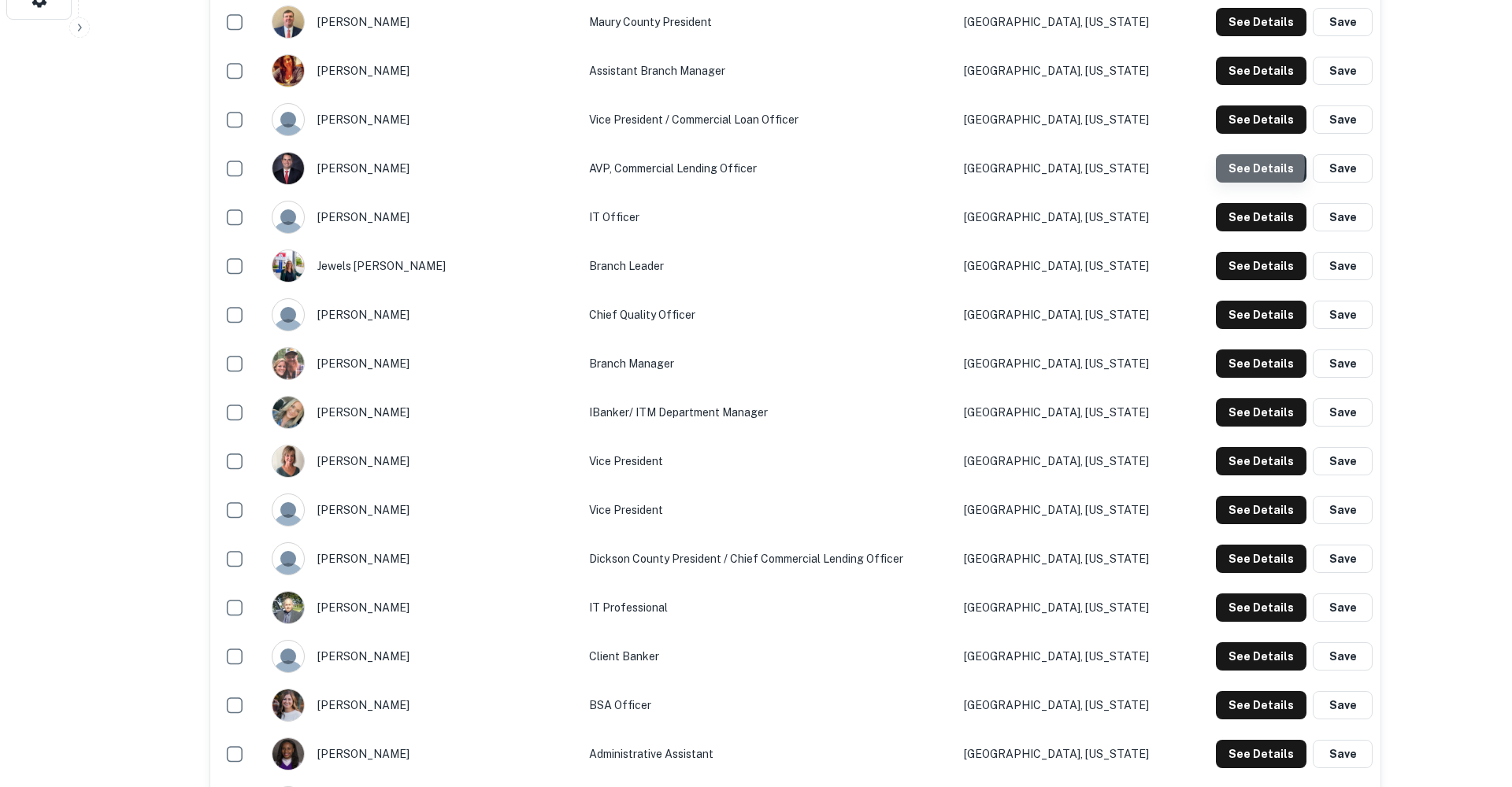
click at [1227, 182] on button "See Details" at bounding box center [1261, 168] width 90 height 29
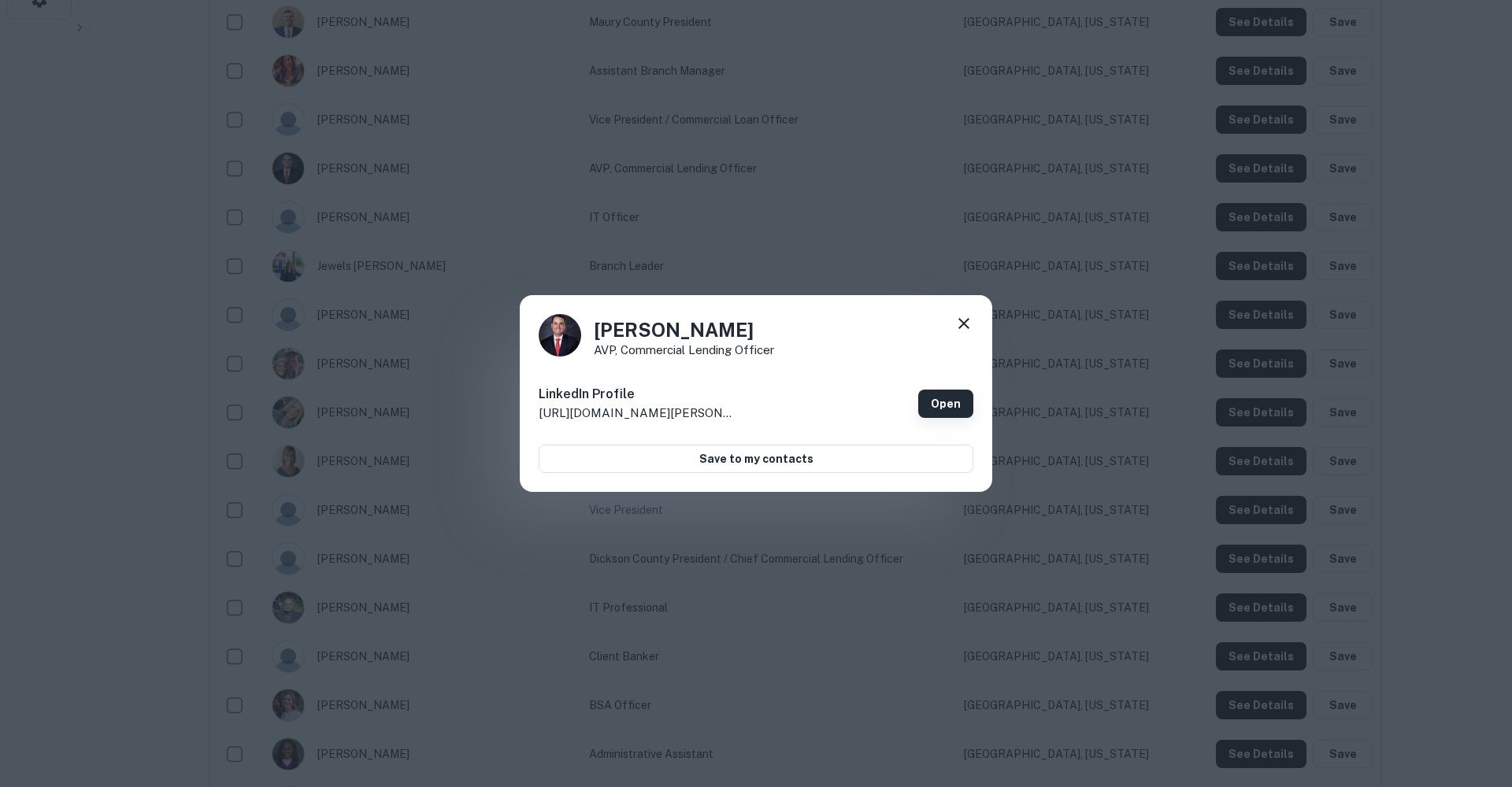
click at [960, 402] on link "Open" at bounding box center [946, 404] width 55 height 29
click at [963, 323] on icon at bounding box center [964, 323] width 11 height 11
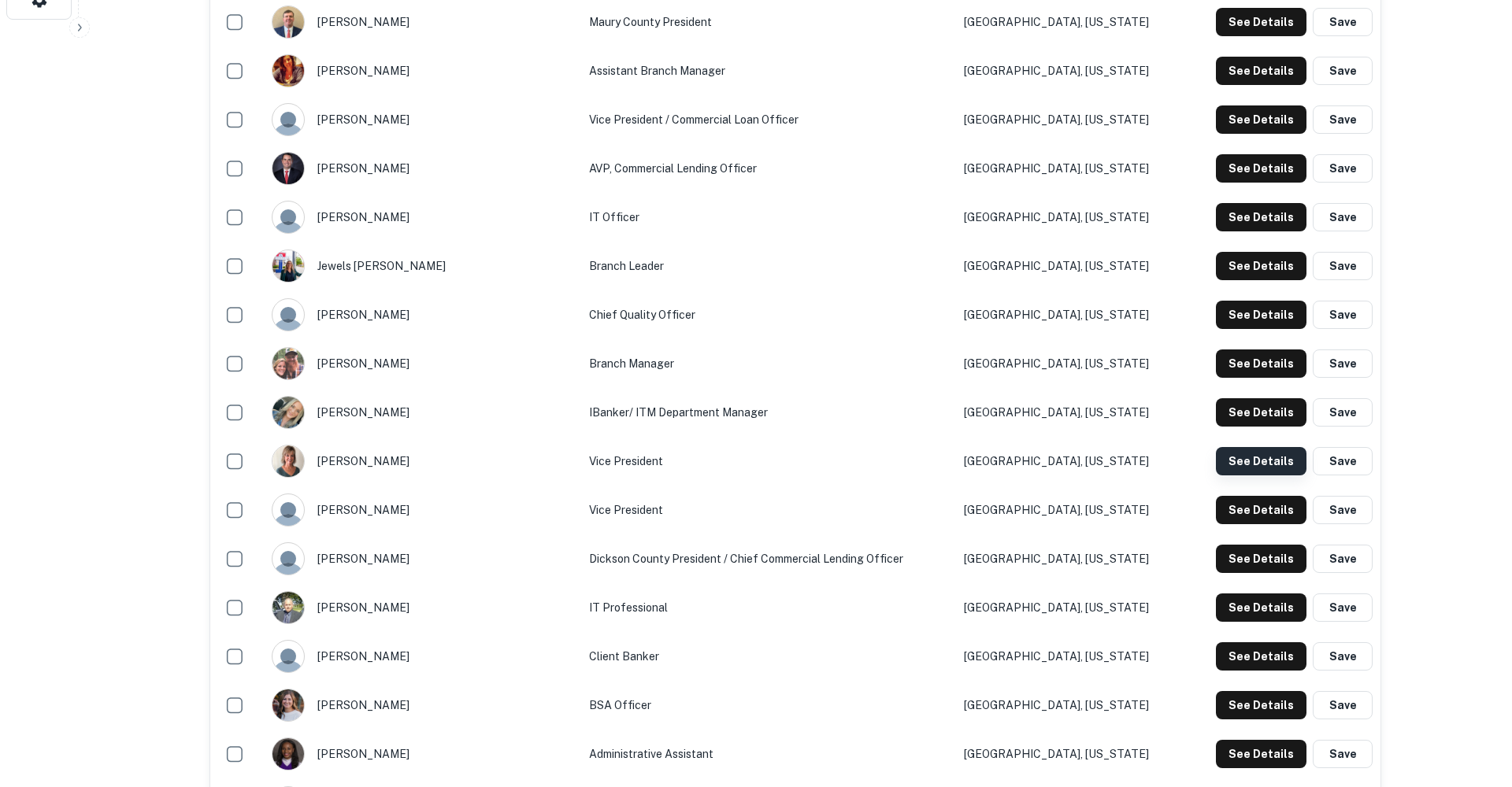
click at [1250, 476] on button "See Details" at bounding box center [1261, 461] width 90 height 29
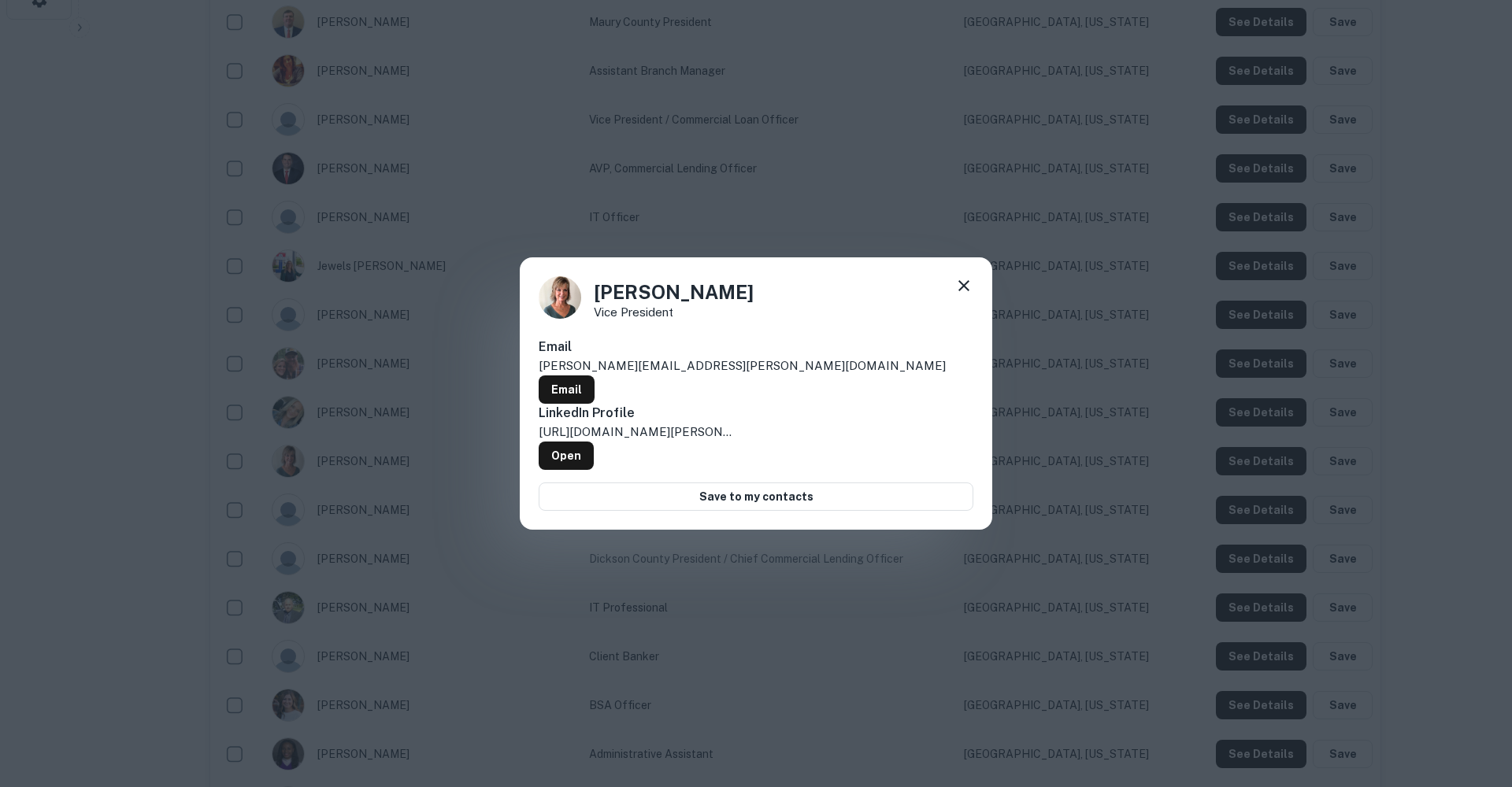
click at [962, 291] on icon at bounding box center [964, 286] width 11 height 11
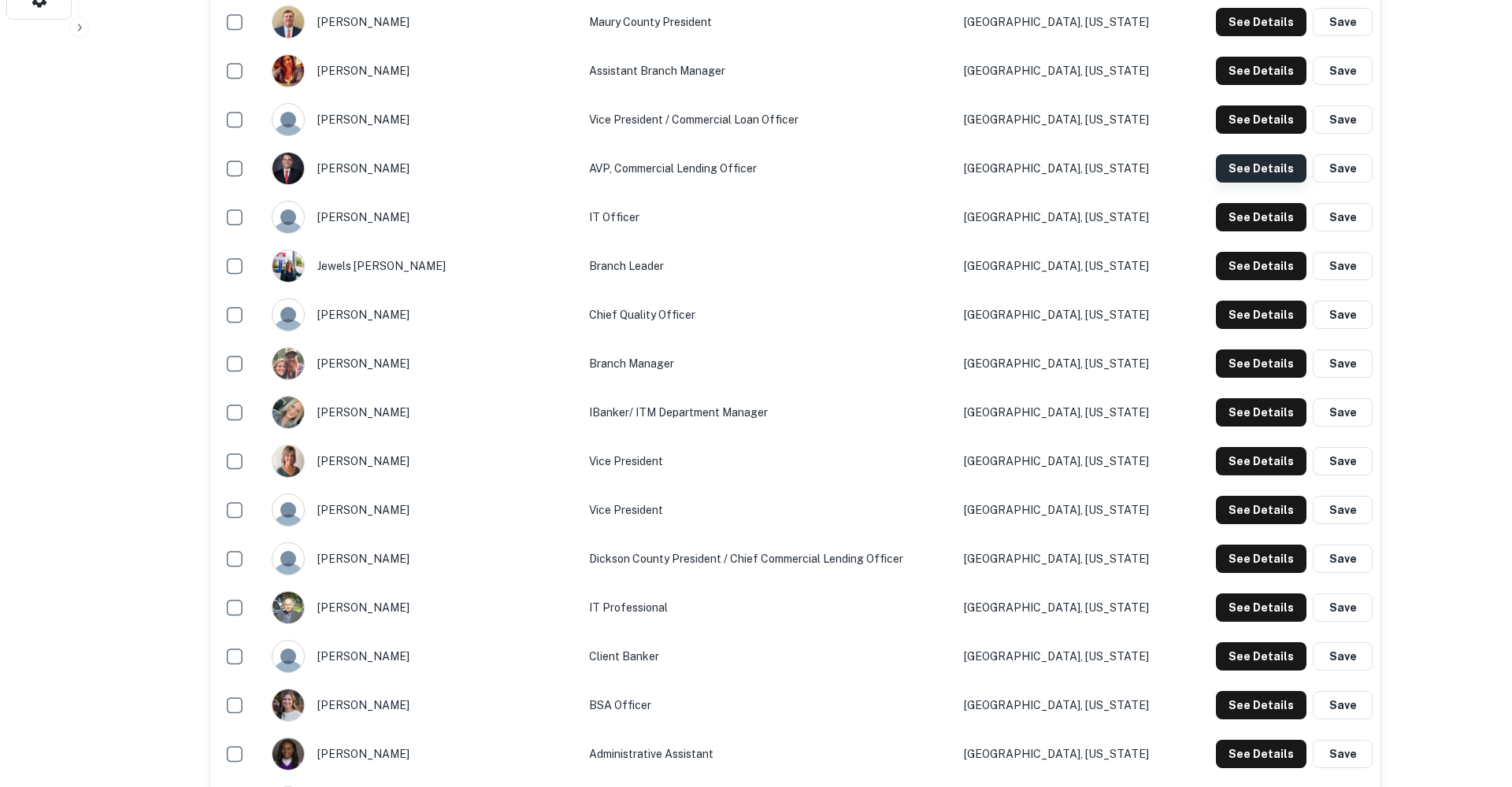
click at [1264, 182] on button "See Details" at bounding box center [1261, 168] width 90 height 29
